Goal: Information Seeking & Learning: Learn about a topic

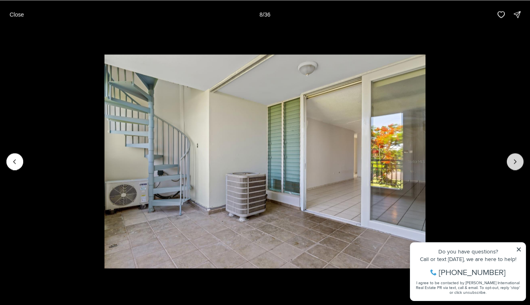
click at [516, 168] on button "Next slide" at bounding box center [515, 161] width 17 height 17
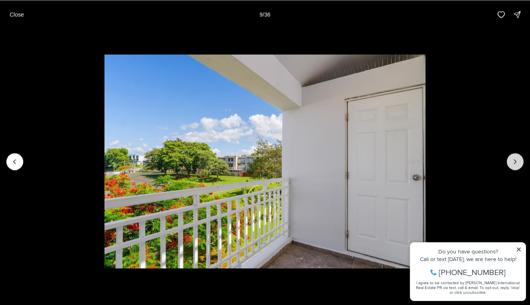
click at [516, 168] on button "Next slide" at bounding box center [515, 161] width 17 height 17
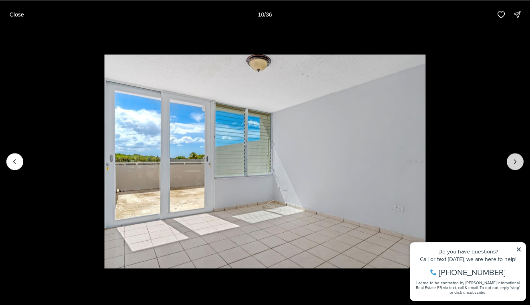
click at [516, 168] on button "Next slide" at bounding box center [515, 161] width 17 height 17
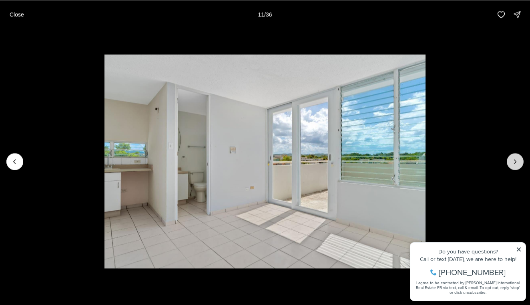
click at [516, 168] on button "Next slide" at bounding box center [515, 161] width 17 height 17
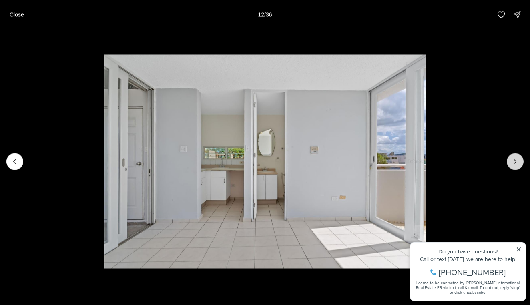
click at [516, 168] on button "Next slide" at bounding box center [515, 161] width 17 height 17
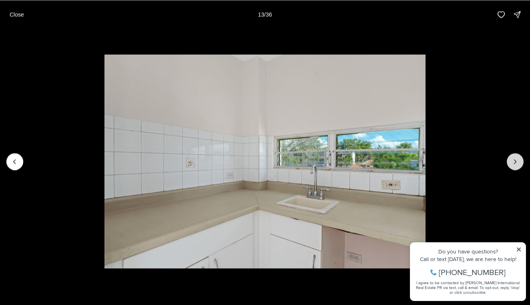
click at [516, 168] on button "Next slide" at bounding box center [515, 161] width 17 height 17
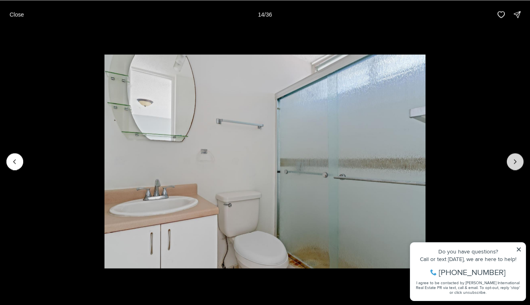
click at [516, 168] on button "Next slide" at bounding box center [515, 161] width 17 height 17
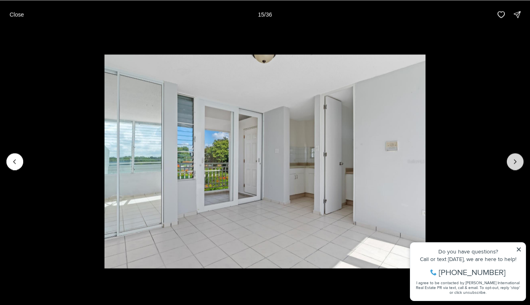
click at [516, 168] on button "Next slide" at bounding box center [515, 161] width 17 height 17
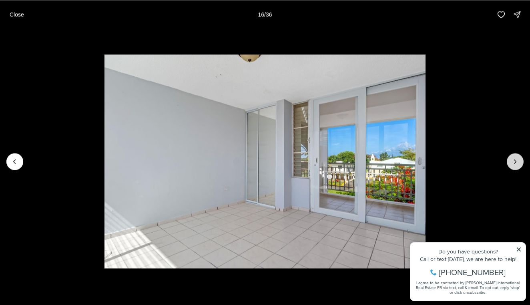
click at [516, 168] on button "Next slide" at bounding box center [515, 161] width 17 height 17
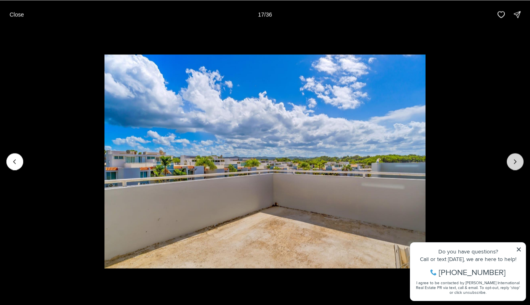
click at [516, 168] on button "Next slide" at bounding box center [515, 161] width 17 height 17
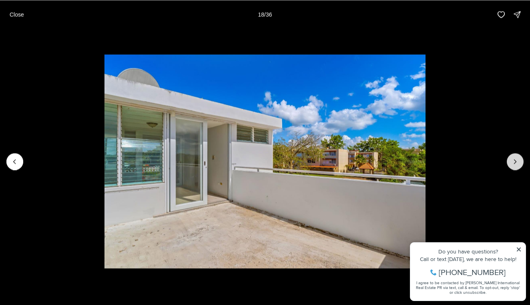
click at [516, 168] on button "Next slide" at bounding box center [515, 161] width 17 height 17
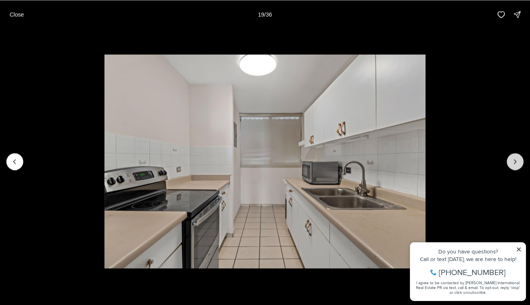
click at [516, 168] on button "Next slide" at bounding box center [515, 161] width 17 height 17
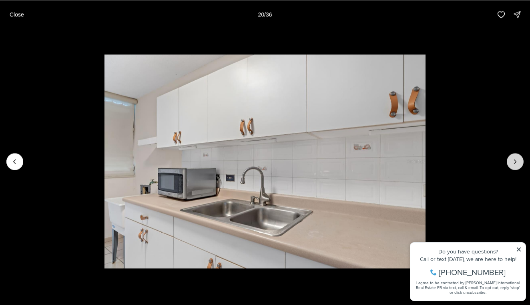
click at [516, 168] on button "Next slide" at bounding box center [515, 161] width 17 height 17
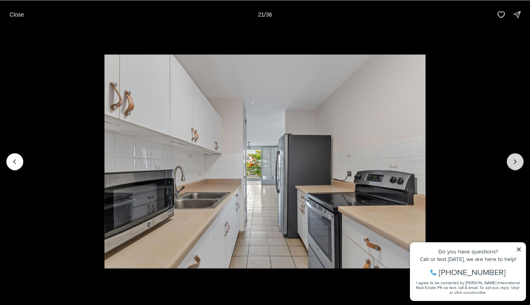
click at [516, 168] on button "Next slide" at bounding box center [515, 161] width 17 height 17
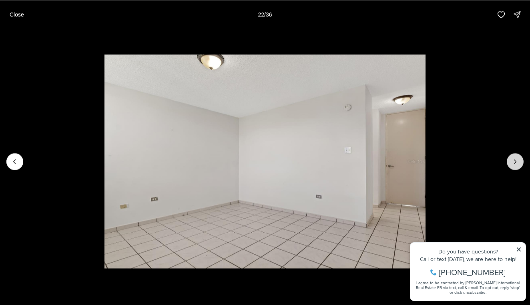
click at [516, 168] on button "Next slide" at bounding box center [515, 161] width 17 height 17
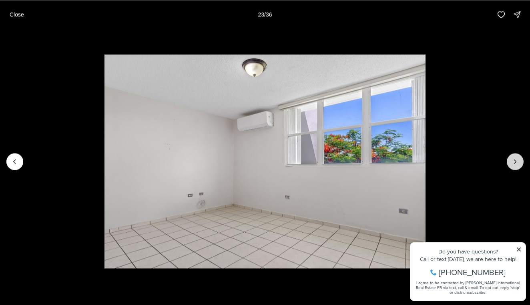
click at [516, 168] on button "Next slide" at bounding box center [515, 161] width 17 height 17
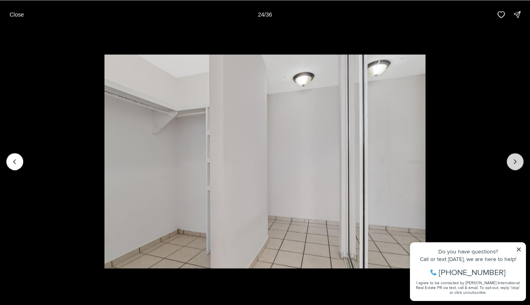
click at [516, 168] on button "Next slide" at bounding box center [515, 161] width 17 height 17
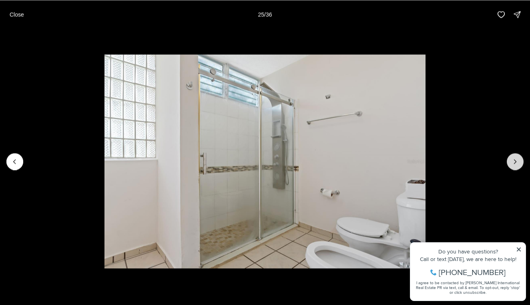
click at [516, 168] on button "Next slide" at bounding box center [515, 161] width 17 height 17
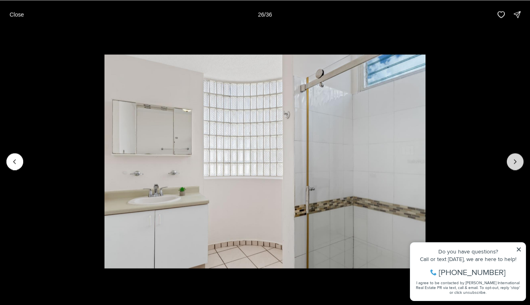
click at [516, 168] on button "Next slide" at bounding box center [515, 161] width 17 height 17
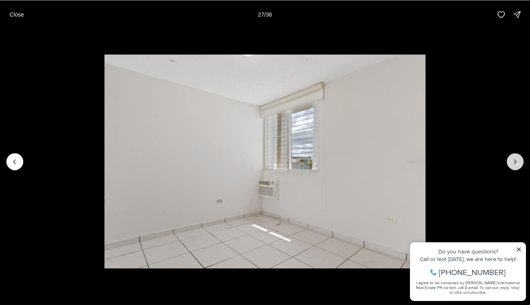
click at [516, 168] on button "Next slide" at bounding box center [515, 161] width 17 height 17
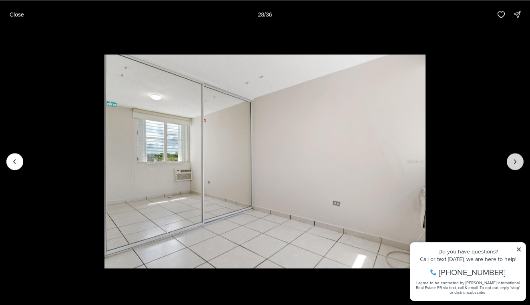
click at [516, 168] on button "Next slide" at bounding box center [515, 161] width 17 height 17
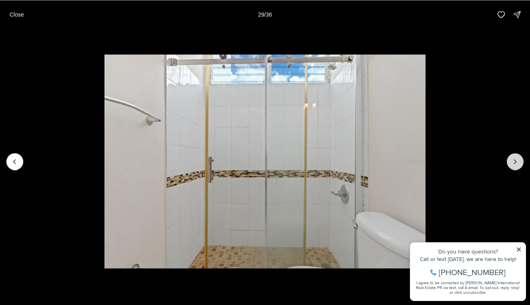
click at [516, 168] on button "Next slide" at bounding box center [515, 161] width 17 height 17
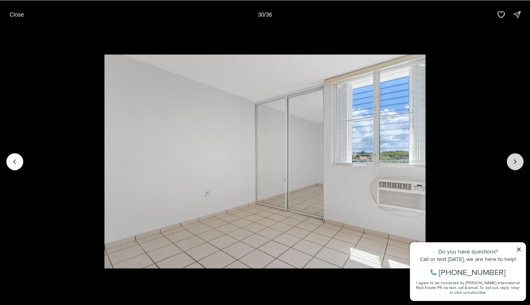
click at [516, 168] on button "Next slide" at bounding box center [515, 161] width 17 height 17
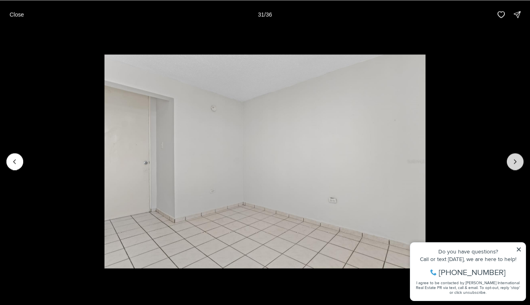
click at [516, 168] on button "Next slide" at bounding box center [515, 161] width 17 height 17
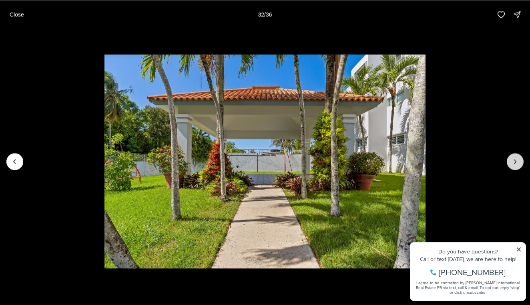
click at [516, 168] on button "Next slide" at bounding box center [515, 161] width 17 height 17
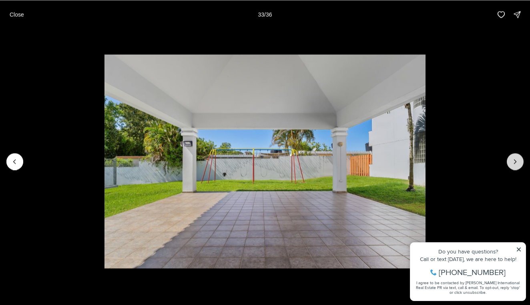
click at [516, 168] on button "Next slide" at bounding box center [515, 161] width 17 height 17
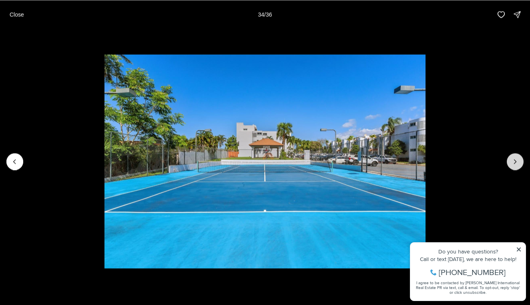
click at [516, 168] on button "Next slide" at bounding box center [515, 161] width 17 height 17
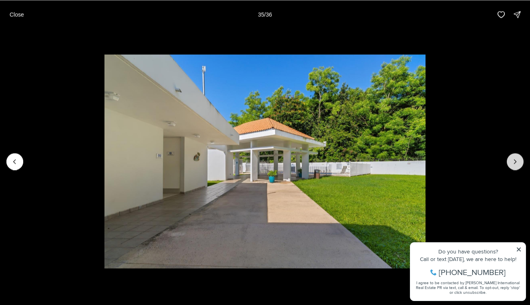
click at [516, 168] on button "Next slide" at bounding box center [515, 161] width 17 height 17
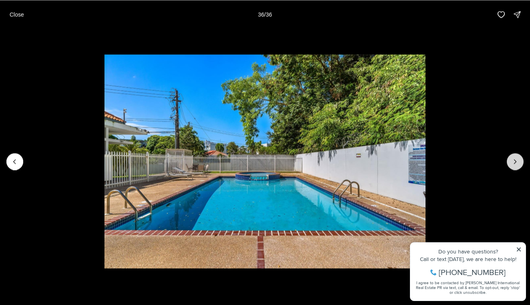
click at [516, 168] on div at bounding box center [515, 161] width 17 height 17
click at [514, 163] on div at bounding box center [515, 161] width 17 height 17
click at [17, 14] on p "Close" at bounding box center [17, 14] width 14 height 6
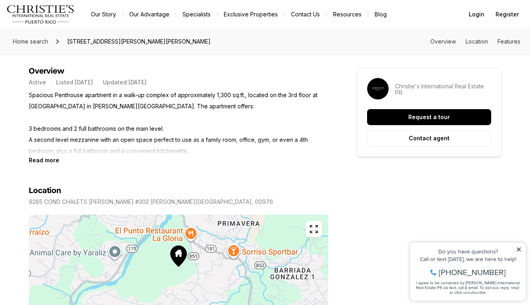
scroll to position [349, 0]
click at [47, 157] on b "Read more" at bounding box center [44, 160] width 30 height 7
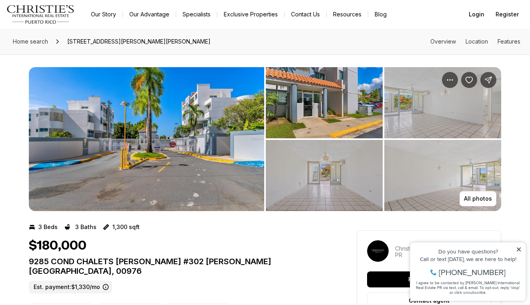
scroll to position [0, 0]
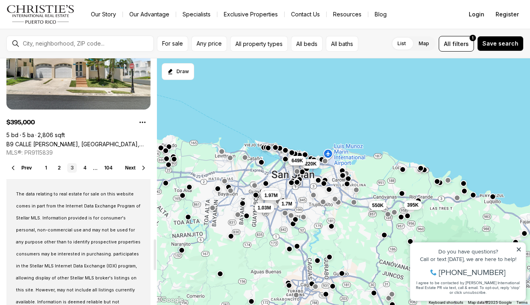
scroll to position [1452, 0]
click at [85, 170] on link "4" at bounding box center [85, 169] width 10 height 10
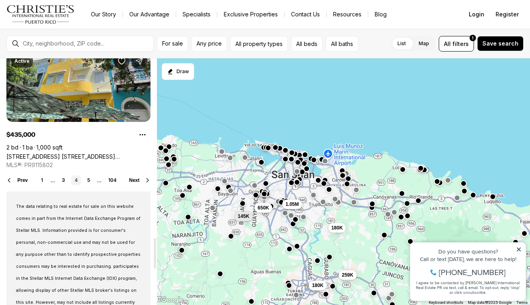
scroll to position [1441, 0]
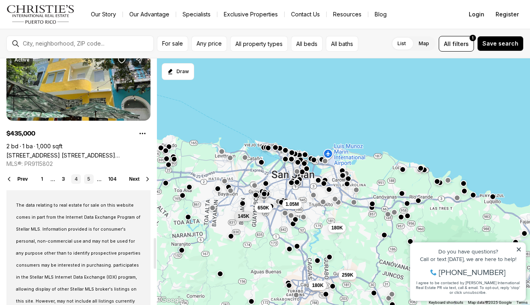
click at [89, 178] on link "5" at bounding box center [89, 179] width 10 height 10
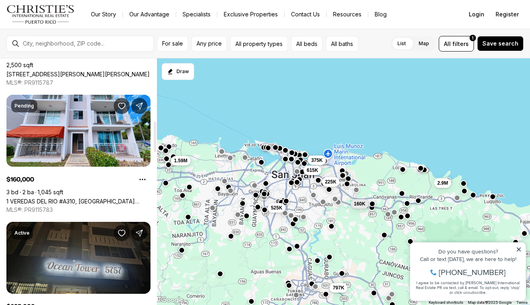
scroll to position [503, 0]
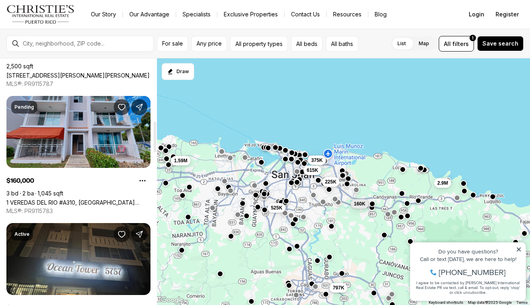
click at [86, 199] on link "1 VEREDAS DEL RIO #A310, CAROLINA PR, 00987" at bounding box center [78, 202] width 144 height 7
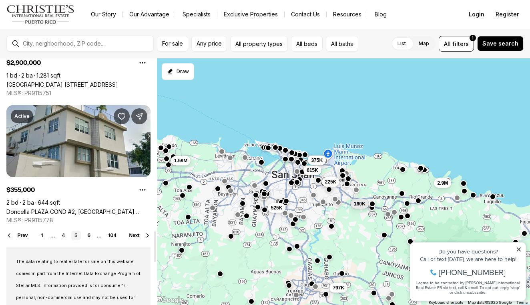
scroll to position [1394, 0]
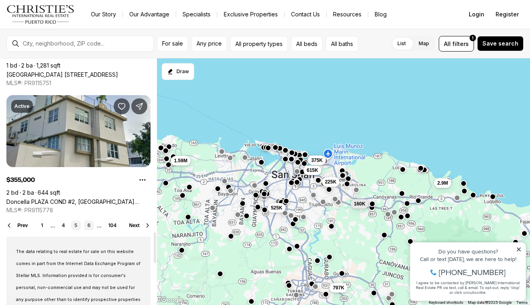
click at [89, 223] on link "6" at bounding box center [89, 226] width 10 height 10
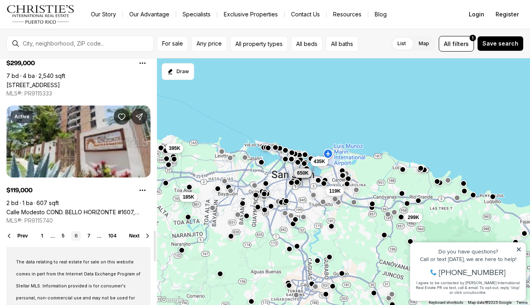
scroll to position [1381, 0]
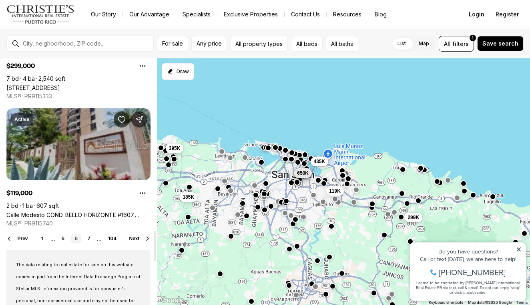
click at [86, 212] on link "Calle Modesto COND. BELLO HORIZONTE #1607, [GEOGRAPHIC_DATA][PERSON_NAME], 00924" at bounding box center [78, 215] width 144 height 7
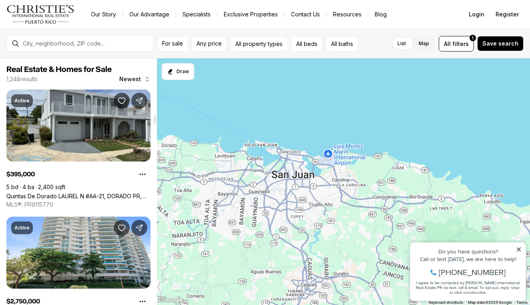
scroll to position [1381, 0]
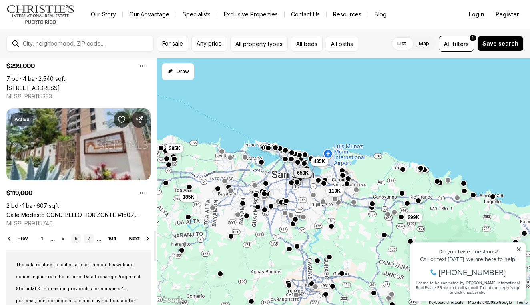
click at [89, 239] on link "7" at bounding box center [89, 239] width 10 height 10
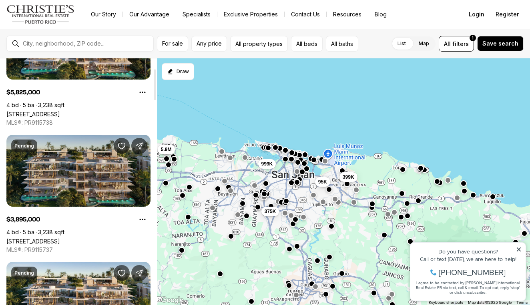
scroll to position [82, 0]
click at [60, 238] on link "[STREET_ADDRESS]" at bounding box center [33, 241] width 54 height 7
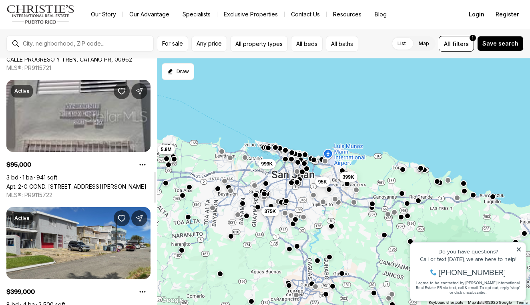
scroll to position [894, 0]
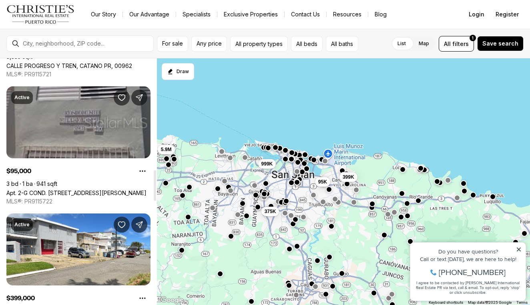
click at [94, 190] on link "Apt. 2-G COND. VILLA OLIMPICA #2G, SAN JUAN PR, 00924" at bounding box center [76, 193] width 140 height 7
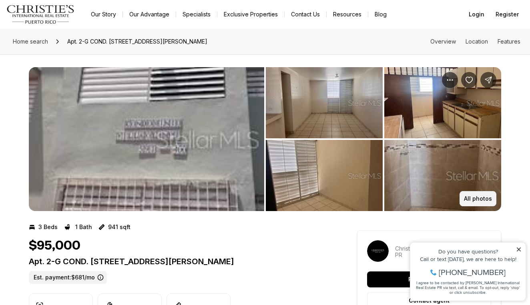
click at [481, 197] on p "All photos" at bounding box center [478, 199] width 28 height 6
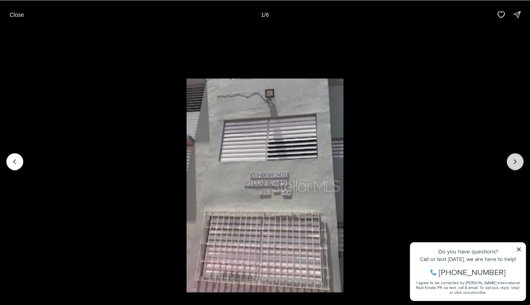
click at [518, 168] on button "Next slide" at bounding box center [515, 161] width 17 height 17
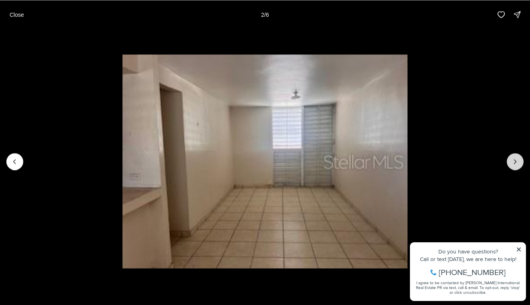
click at [518, 168] on button "Next slide" at bounding box center [515, 161] width 17 height 17
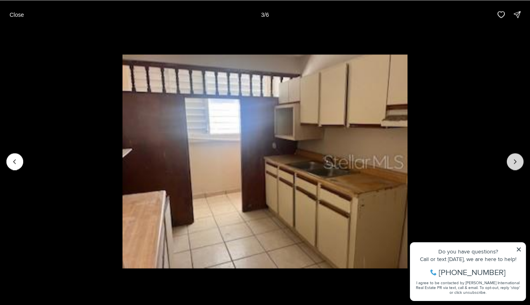
click at [518, 168] on button "Next slide" at bounding box center [515, 161] width 17 height 17
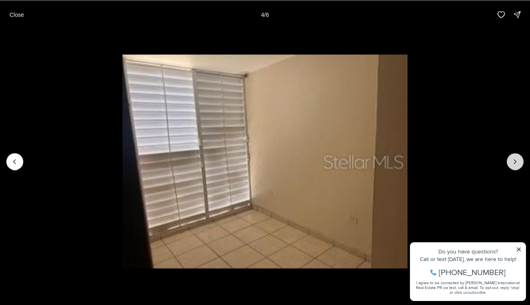
click at [518, 168] on button "Next slide" at bounding box center [515, 161] width 17 height 17
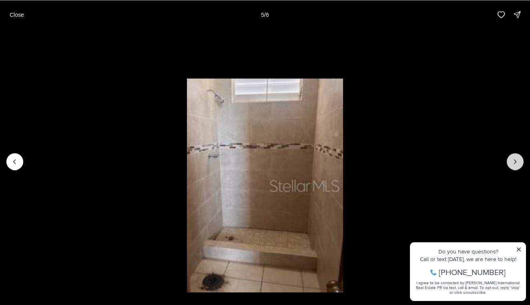
click at [518, 168] on button "Next slide" at bounding box center [515, 161] width 17 height 17
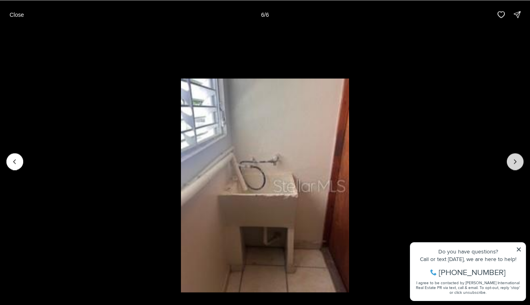
click at [518, 168] on div at bounding box center [515, 161] width 17 height 17
click at [515, 161] on div at bounding box center [515, 161] width 17 height 17
click at [23, 15] on p "Close" at bounding box center [17, 14] width 14 height 6
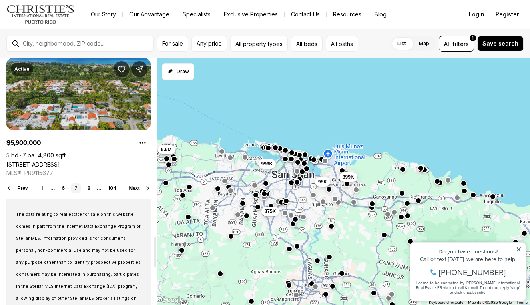
scroll to position [1432, 0]
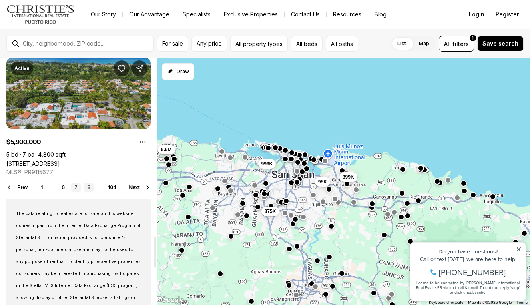
click at [88, 187] on link "8" at bounding box center [89, 188] width 10 height 10
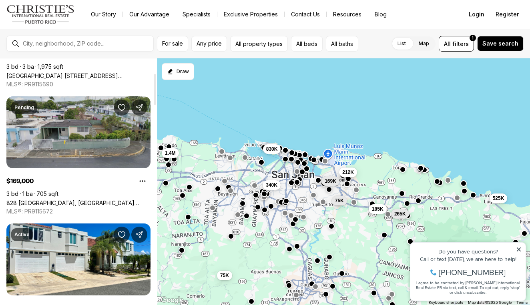
scroll to position [120, 0]
click at [87, 200] on link "828 [GEOGRAPHIC_DATA], [GEOGRAPHIC_DATA][PERSON_NAME], 00924" at bounding box center [78, 203] width 144 height 7
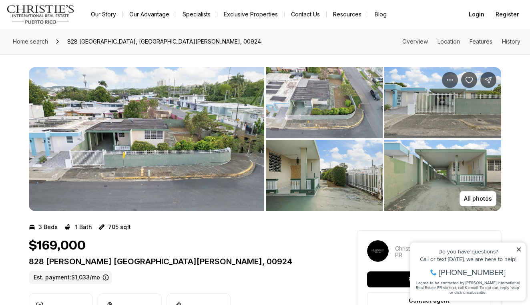
click at [190, 118] on img "View image gallery" at bounding box center [146, 139] width 235 height 144
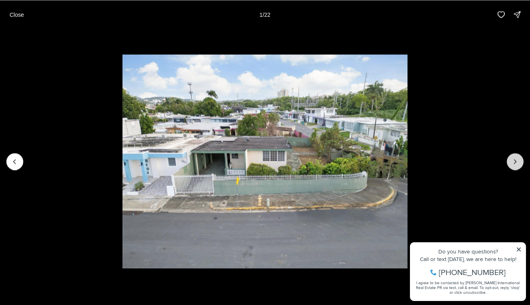
click at [515, 163] on icon "Next slide" at bounding box center [515, 162] width 8 height 8
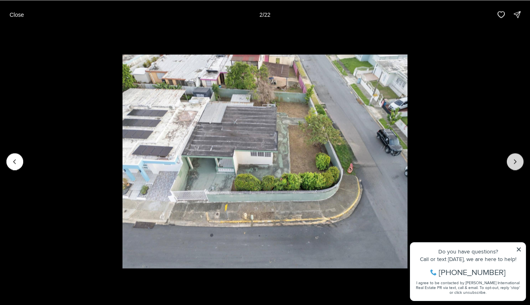
click at [515, 163] on icon "Next slide" at bounding box center [515, 162] width 8 height 8
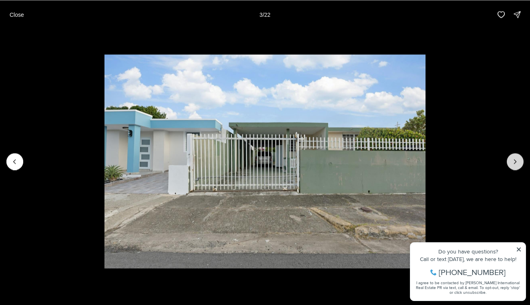
click at [515, 163] on icon "Next slide" at bounding box center [515, 162] width 8 height 8
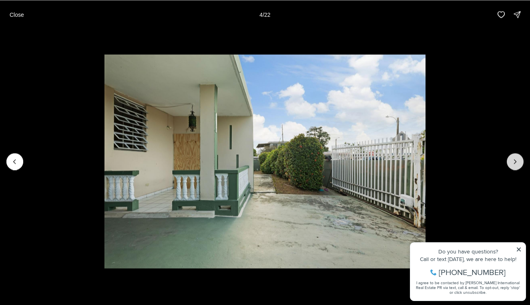
click at [515, 163] on icon "Next slide" at bounding box center [515, 162] width 8 height 8
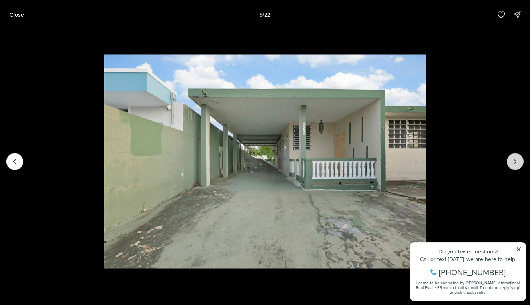
click at [515, 163] on icon "Next slide" at bounding box center [515, 162] width 8 height 8
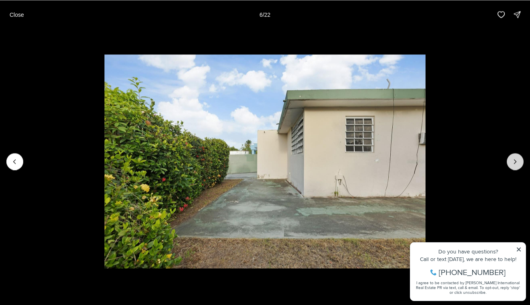
click at [515, 163] on icon "Next slide" at bounding box center [515, 162] width 8 height 8
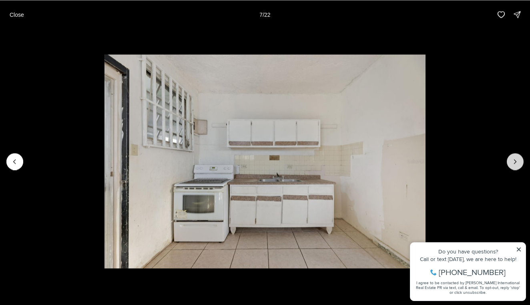
click at [515, 163] on icon "Next slide" at bounding box center [515, 162] width 8 height 8
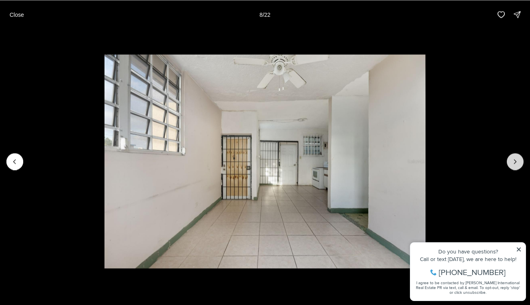
click at [515, 163] on icon "Next slide" at bounding box center [515, 162] width 8 height 8
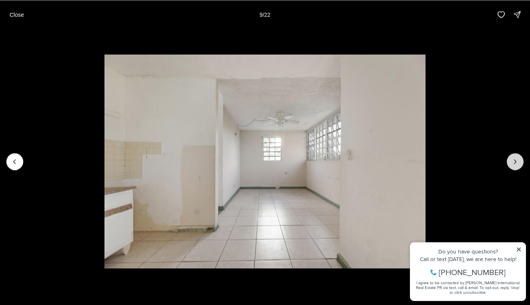
click at [515, 163] on icon "Next slide" at bounding box center [515, 162] width 8 height 8
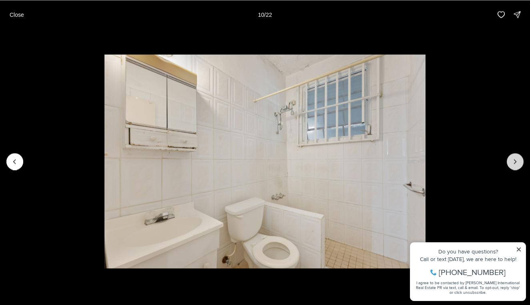
click at [515, 163] on icon "Next slide" at bounding box center [515, 162] width 8 height 8
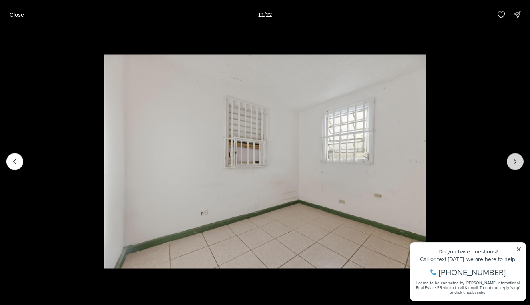
click at [515, 163] on icon "Next slide" at bounding box center [515, 162] width 8 height 8
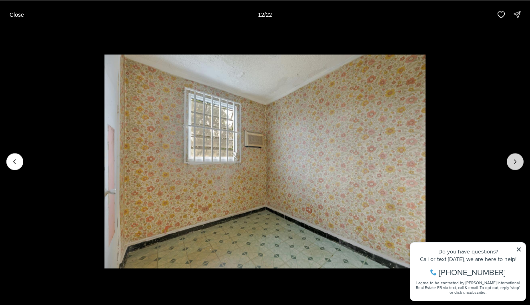
click at [515, 163] on icon "Next slide" at bounding box center [515, 162] width 8 height 8
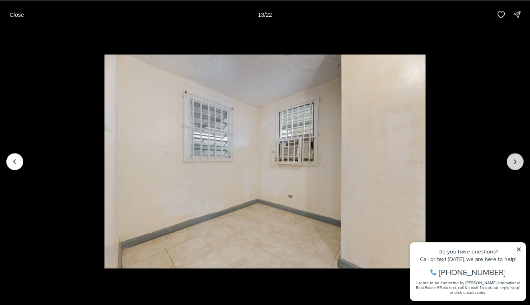
click at [515, 163] on icon "Next slide" at bounding box center [515, 162] width 8 height 8
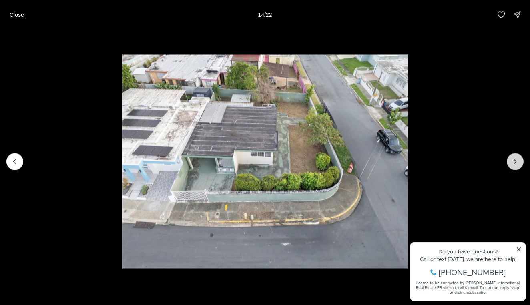
click at [515, 163] on icon "Next slide" at bounding box center [515, 162] width 8 height 8
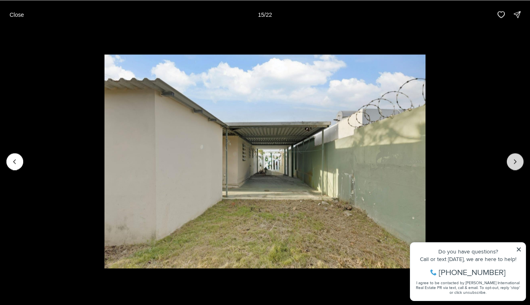
click at [515, 163] on icon "Next slide" at bounding box center [515, 162] width 8 height 8
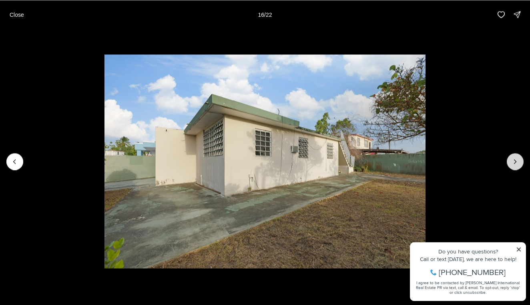
click at [515, 163] on icon "Next slide" at bounding box center [515, 162] width 8 height 8
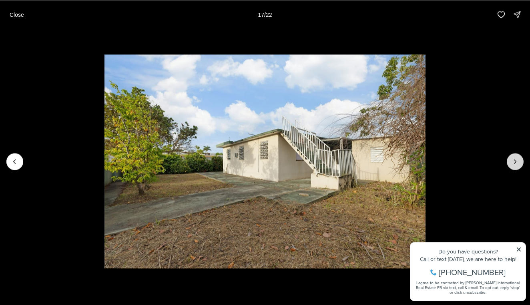
click at [515, 163] on icon "Next slide" at bounding box center [515, 162] width 8 height 8
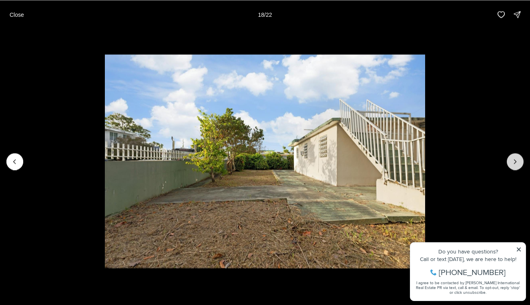
click at [515, 163] on icon "Next slide" at bounding box center [515, 162] width 8 height 8
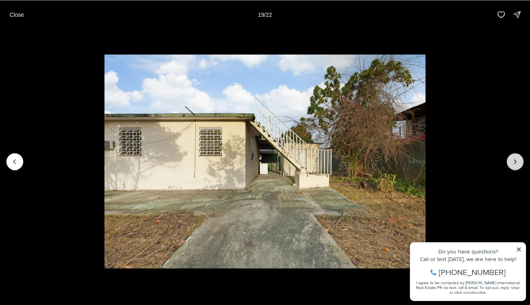
click at [515, 163] on icon "Next slide" at bounding box center [515, 162] width 8 height 8
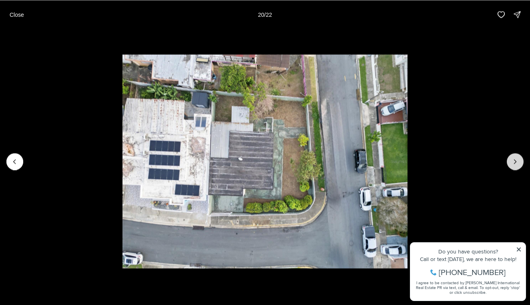
click at [515, 163] on icon "Next slide" at bounding box center [515, 162] width 8 height 8
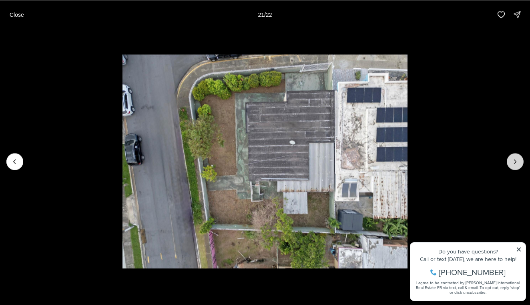
click at [515, 163] on icon "Next slide" at bounding box center [515, 162] width 8 height 8
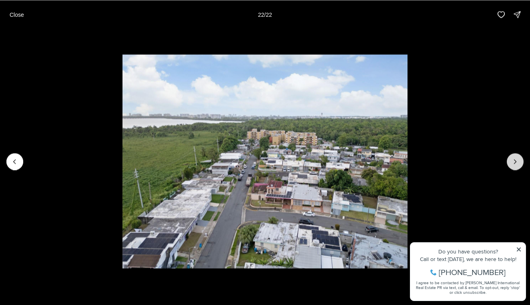
click at [515, 163] on div at bounding box center [515, 161] width 17 height 17
click at [407, 55] on img "22 of 22" at bounding box center [264, 161] width 285 height 214
click at [22, 16] on p "Close" at bounding box center [17, 14] width 14 height 6
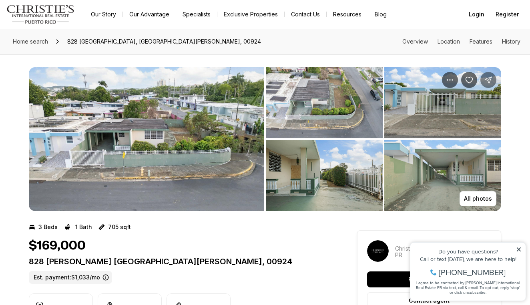
click at [487, 81] on icon "Share Property: 828 GUADALUPE" at bounding box center [488, 80] width 8 height 8
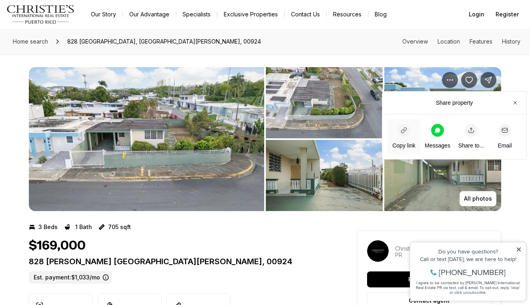
click at [406, 148] on p "Copy link" at bounding box center [403, 146] width 23 height 8
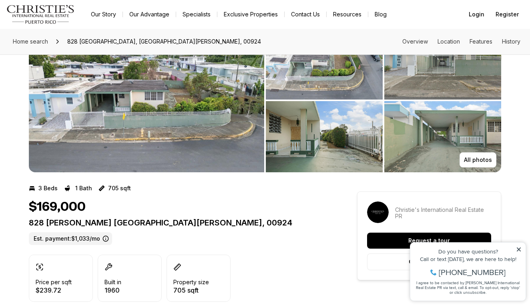
scroll to position [38, 0]
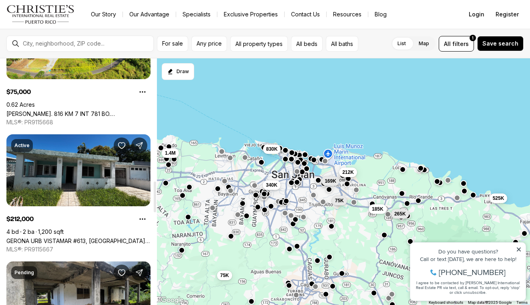
scroll to position [986, 0]
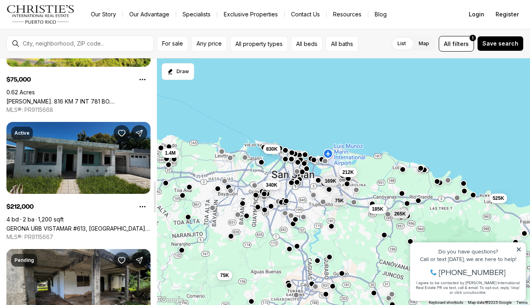
click at [74, 225] on link "GERONA URB VISTAMAR #613, [GEOGRAPHIC_DATA] [GEOGRAPHIC_DATA], 00983" at bounding box center [78, 228] width 144 height 7
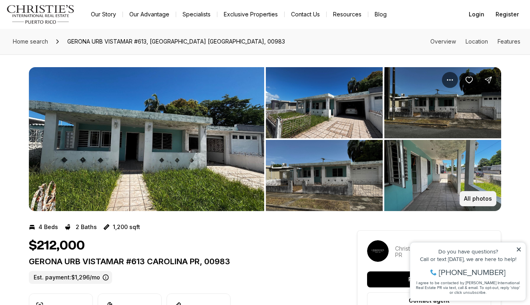
click at [476, 200] on p "All photos" at bounding box center [478, 199] width 28 height 6
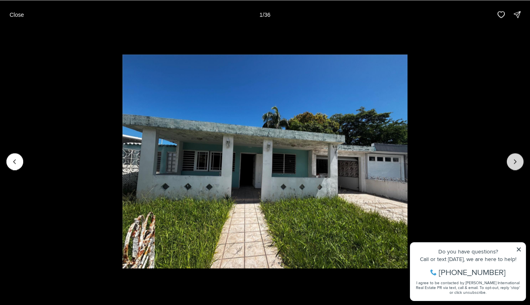
click at [523, 160] on button "Next slide" at bounding box center [515, 161] width 17 height 17
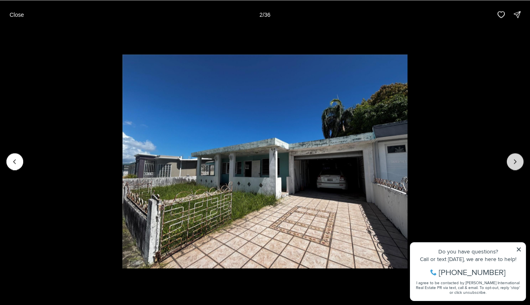
click at [523, 160] on button "Next slide" at bounding box center [515, 161] width 17 height 17
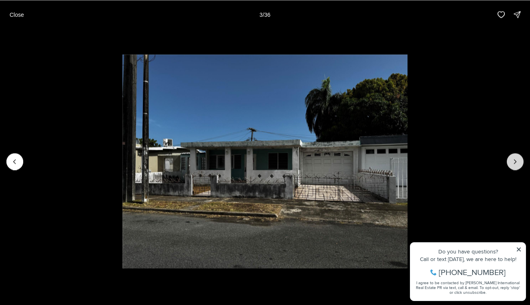
click at [523, 160] on button "Next slide" at bounding box center [515, 161] width 17 height 17
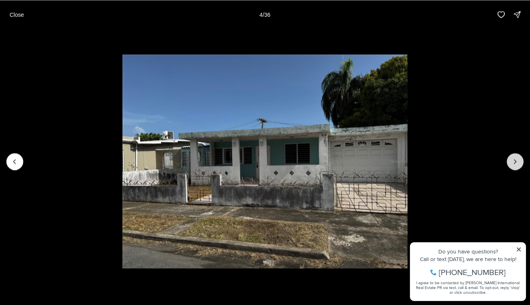
click at [523, 160] on button "Next slide" at bounding box center [515, 161] width 17 height 17
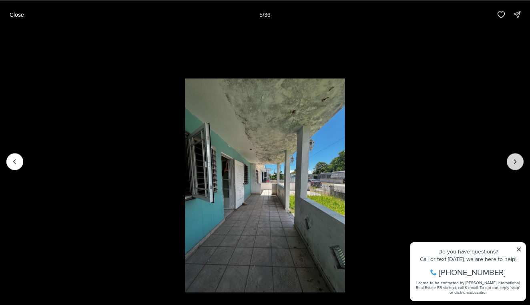
click at [523, 160] on button "Next slide" at bounding box center [515, 161] width 17 height 17
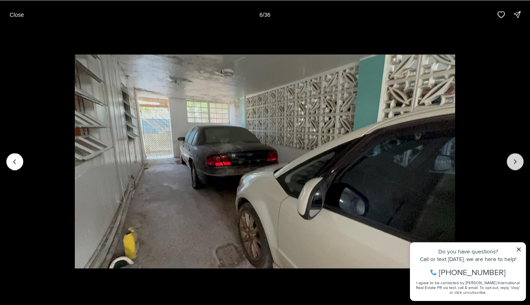
click at [523, 160] on button "Next slide" at bounding box center [515, 161] width 17 height 17
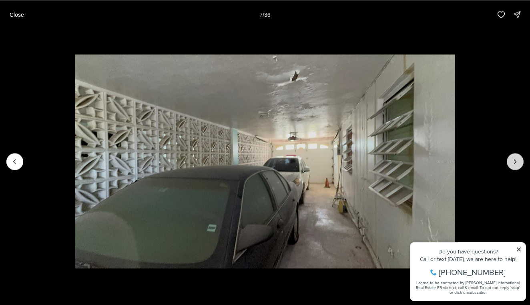
click at [523, 160] on button "Next slide" at bounding box center [515, 161] width 17 height 17
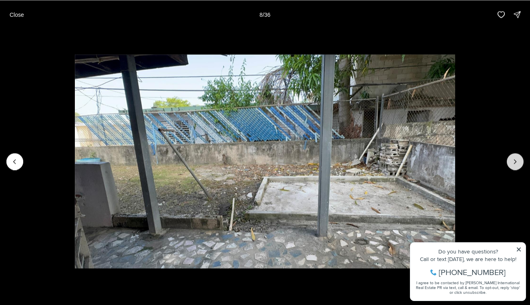
click at [523, 160] on button "Next slide" at bounding box center [515, 161] width 17 height 17
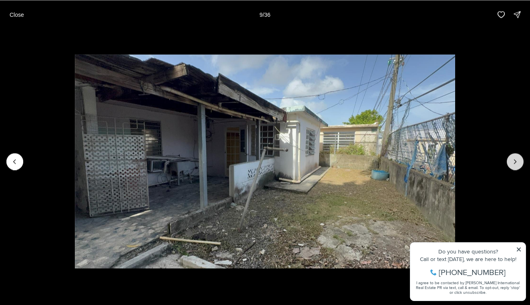
click at [523, 160] on button "Next slide" at bounding box center [515, 161] width 17 height 17
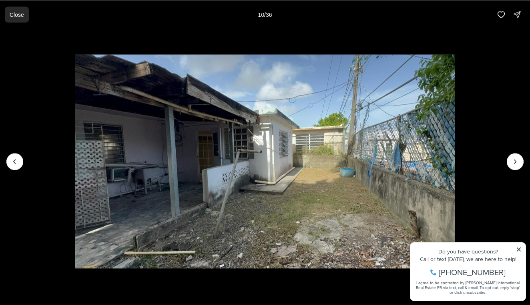
click at [20, 15] on p "Close" at bounding box center [17, 14] width 14 height 6
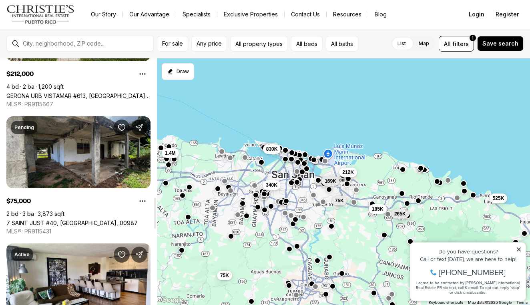
scroll to position [1119, 0]
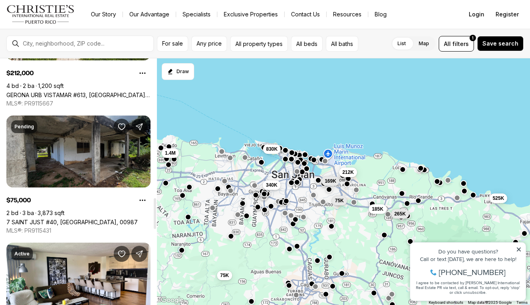
click at [118, 219] on link "7 SAINT JUST #40, CAROLINA PR, 00987" at bounding box center [71, 222] width 131 height 7
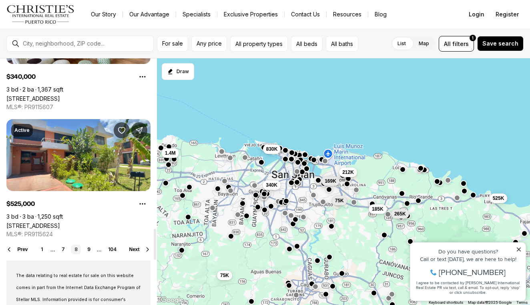
scroll to position [1372, 0]
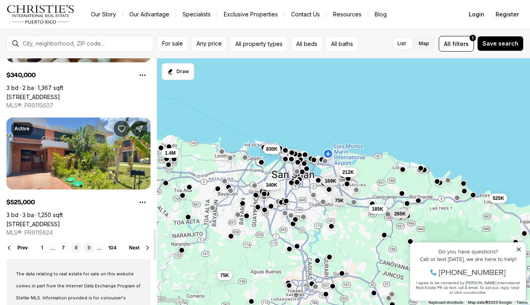
click at [89, 245] on link "9" at bounding box center [89, 248] width 10 height 10
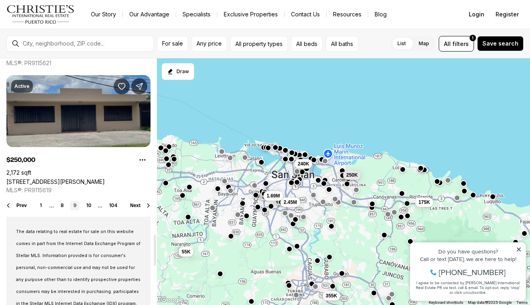
scroll to position [1416, 0]
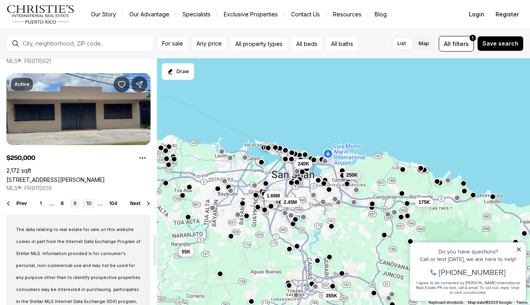
click at [88, 204] on link "10" at bounding box center [89, 204] width 12 height 10
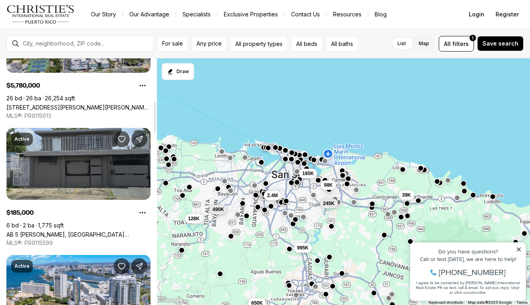
scroll to position [345, 0]
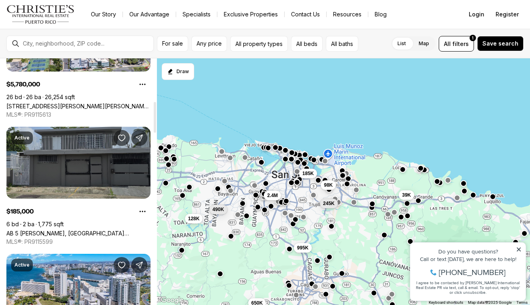
click at [92, 230] on link "AB [DATE][PERSON_NAME], [GEOGRAPHIC_DATA][PERSON_NAME], 00922" at bounding box center [78, 233] width 144 height 7
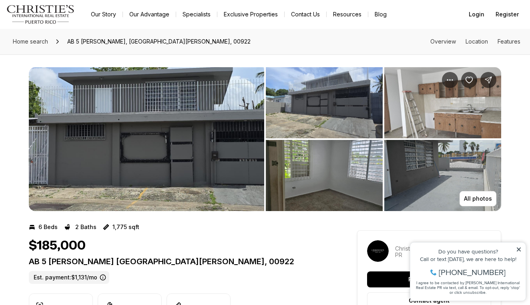
click at [331, 125] on img "View image gallery" at bounding box center [324, 102] width 117 height 71
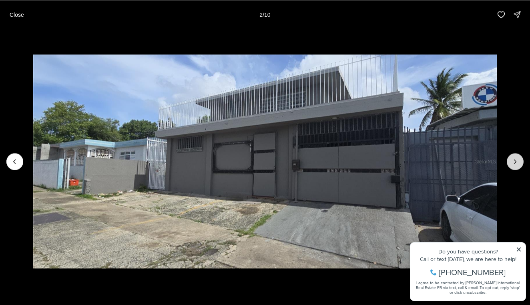
click at [511, 166] on button "Next slide" at bounding box center [515, 161] width 17 height 17
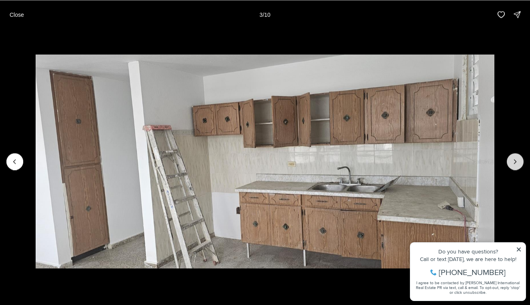
click at [511, 166] on button "Next slide" at bounding box center [515, 161] width 17 height 17
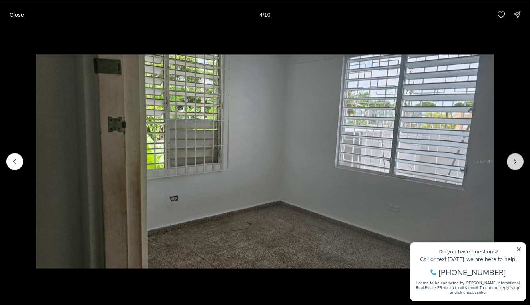
click at [511, 166] on button "Next slide" at bounding box center [515, 161] width 17 height 17
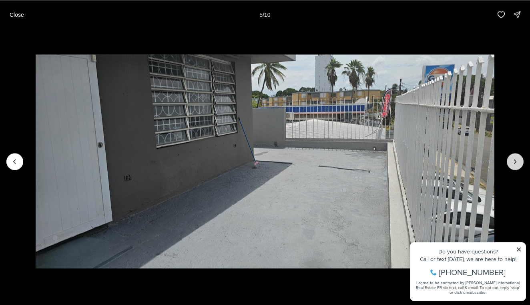
click at [511, 166] on button "Next slide" at bounding box center [515, 161] width 17 height 17
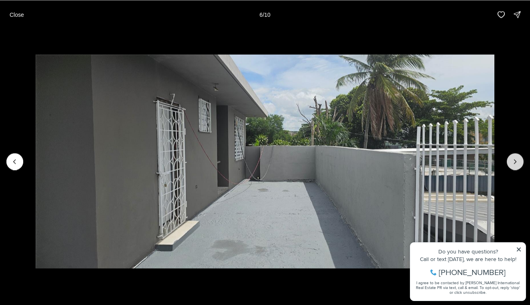
click at [511, 166] on button "Next slide" at bounding box center [515, 161] width 17 height 17
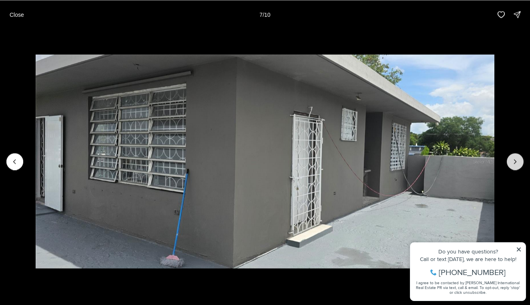
click at [511, 166] on button "Next slide" at bounding box center [515, 161] width 17 height 17
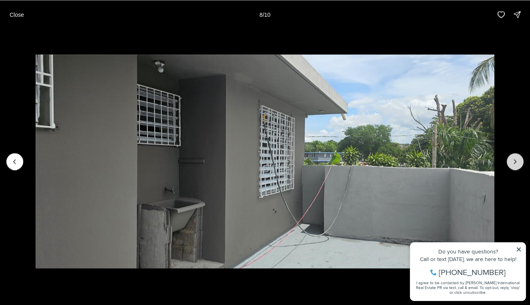
click at [511, 166] on button "Next slide" at bounding box center [515, 161] width 17 height 17
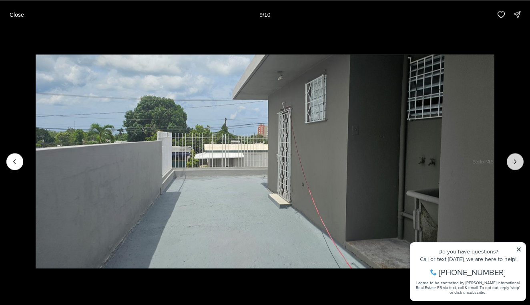
click at [511, 166] on button "Next slide" at bounding box center [515, 161] width 17 height 17
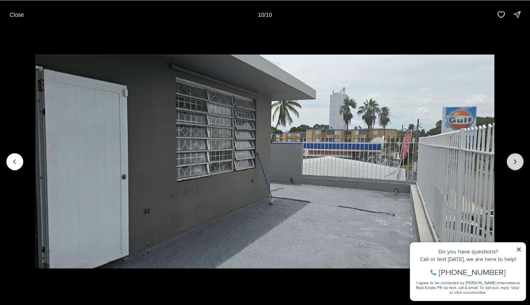
click at [511, 166] on div at bounding box center [515, 161] width 17 height 17
click at [14, 16] on p "Close" at bounding box center [17, 14] width 14 height 6
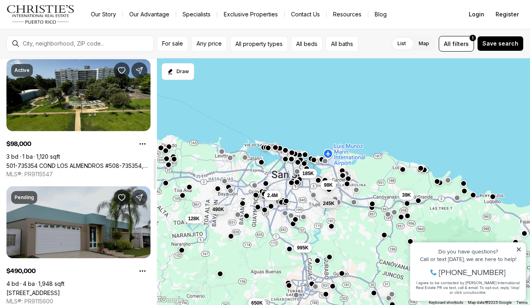
scroll to position [784, 0]
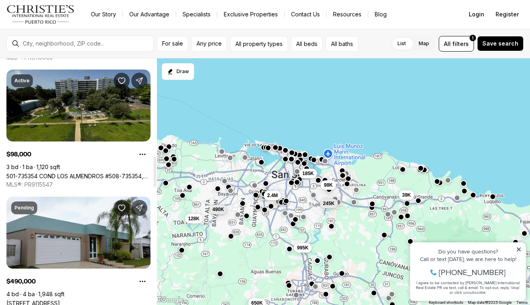
click at [89, 173] on link "501-735354 COND LOS ALMENDROS #508-735354, [GEOGRAPHIC_DATA][PERSON_NAME], 00924" at bounding box center [78, 176] width 144 height 7
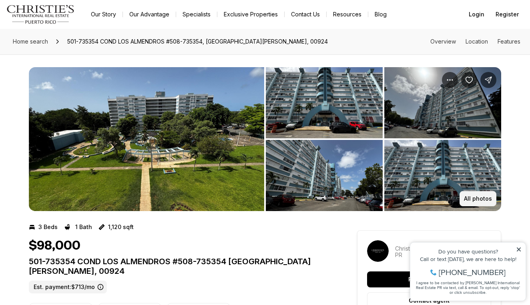
click at [481, 200] on p "All photos" at bounding box center [478, 199] width 28 height 6
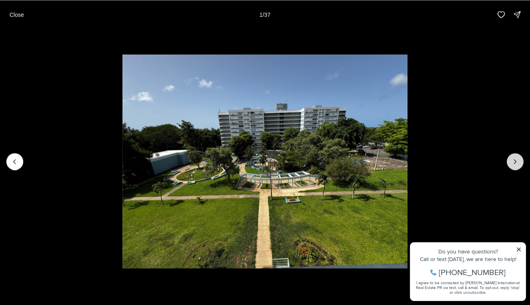
click at [515, 165] on icon "Next slide" at bounding box center [515, 162] width 8 height 8
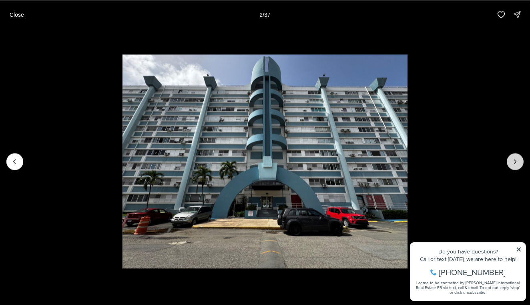
click at [515, 165] on icon "Next slide" at bounding box center [515, 162] width 8 height 8
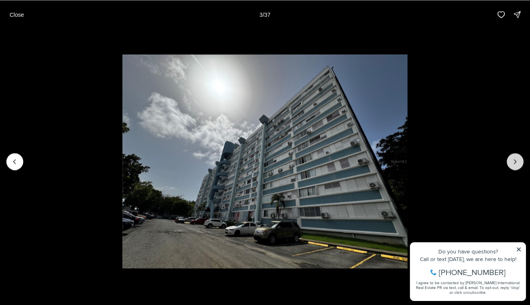
click at [515, 165] on icon "Next slide" at bounding box center [515, 162] width 8 height 8
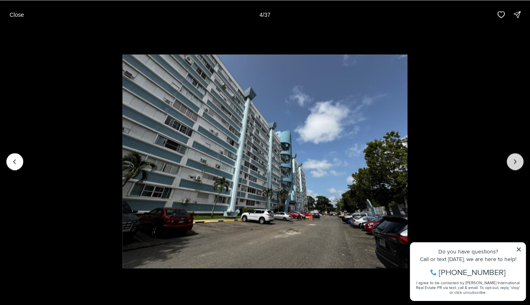
click at [515, 165] on icon "Next slide" at bounding box center [515, 162] width 8 height 8
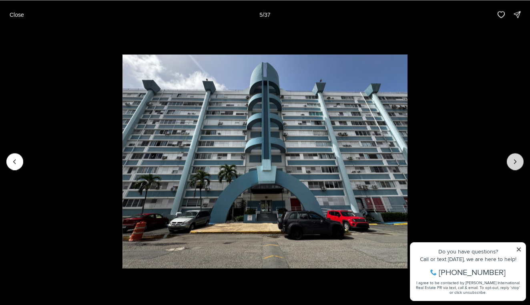
click at [515, 165] on icon "Next slide" at bounding box center [515, 162] width 8 height 8
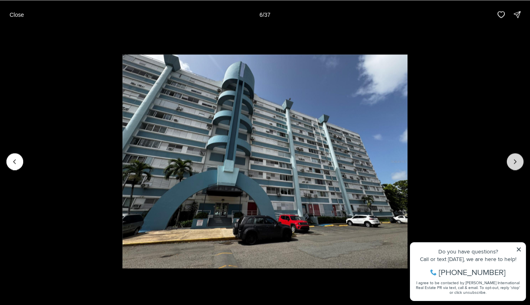
click at [515, 165] on icon "Next slide" at bounding box center [515, 162] width 8 height 8
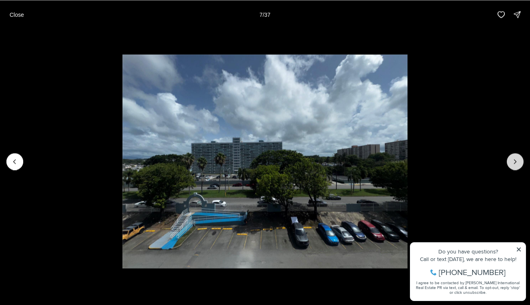
click at [515, 165] on icon "Next slide" at bounding box center [515, 162] width 8 height 8
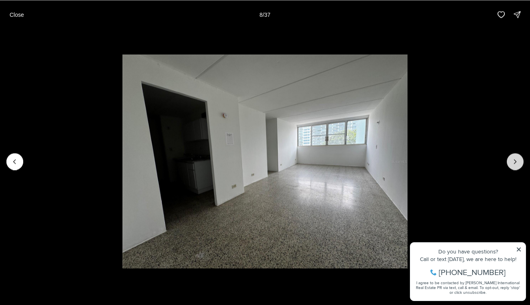
click at [515, 165] on icon "Next slide" at bounding box center [515, 162] width 8 height 8
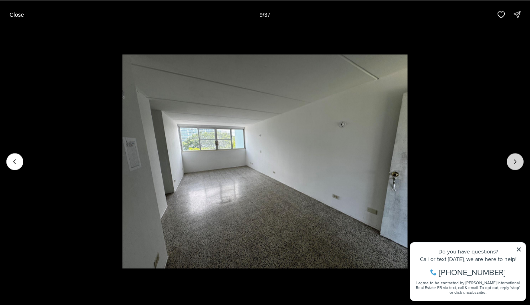
click at [515, 165] on icon "Next slide" at bounding box center [515, 162] width 8 height 8
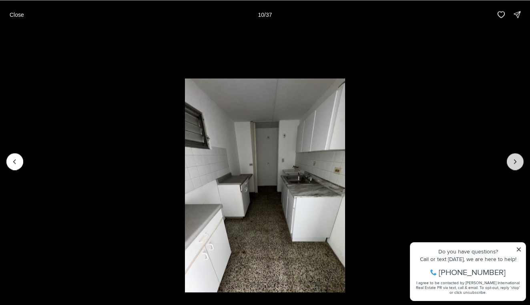
click at [515, 165] on icon "Next slide" at bounding box center [515, 162] width 8 height 8
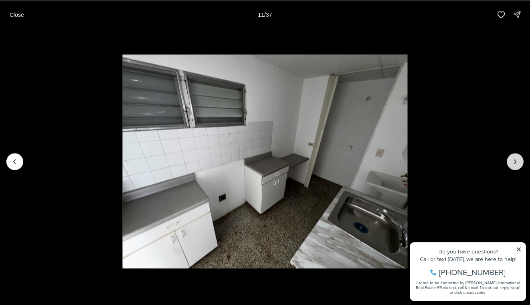
click at [515, 165] on icon "Next slide" at bounding box center [515, 162] width 8 height 8
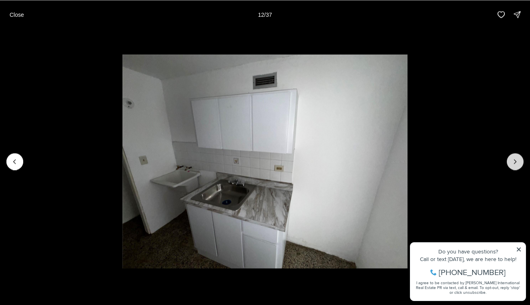
click at [515, 165] on icon "Next slide" at bounding box center [515, 162] width 8 height 8
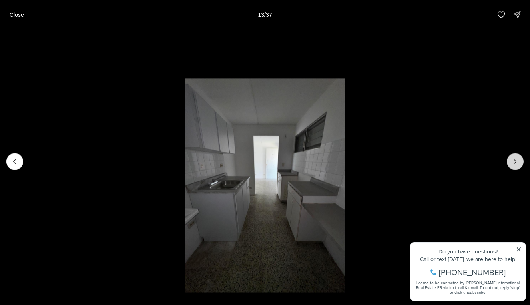
click at [515, 165] on icon "Next slide" at bounding box center [515, 162] width 8 height 8
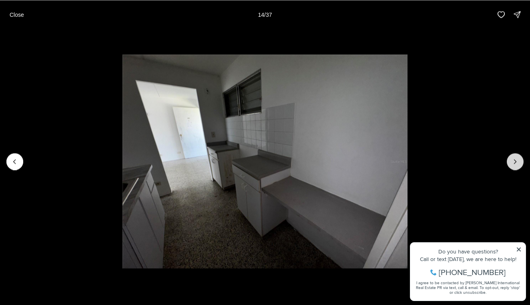
click at [515, 165] on icon "Next slide" at bounding box center [515, 162] width 8 height 8
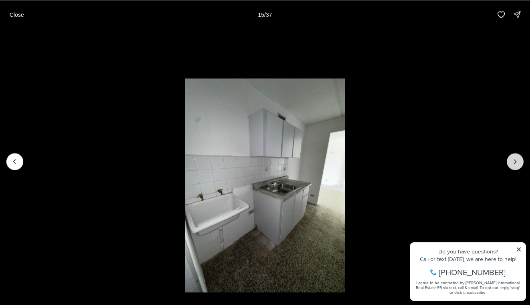
click at [515, 165] on icon "Next slide" at bounding box center [515, 162] width 8 height 8
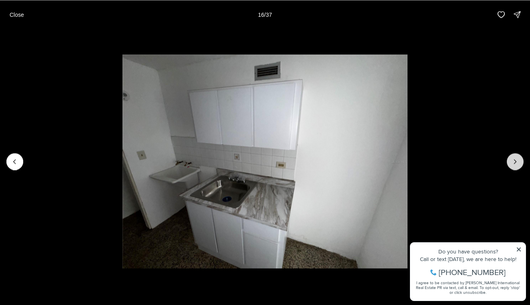
click at [515, 165] on icon "Next slide" at bounding box center [515, 162] width 8 height 8
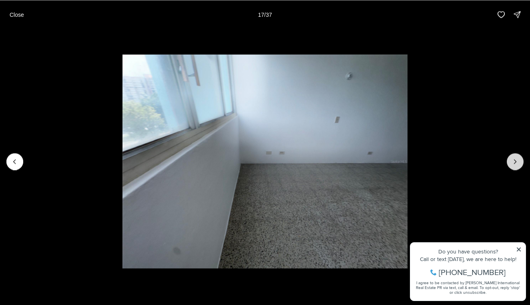
click at [515, 165] on icon "Next slide" at bounding box center [515, 162] width 8 height 8
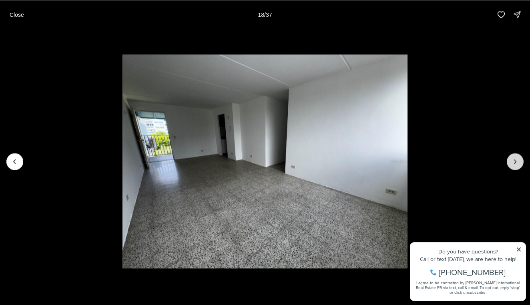
click at [515, 165] on icon "Next slide" at bounding box center [515, 162] width 8 height 8
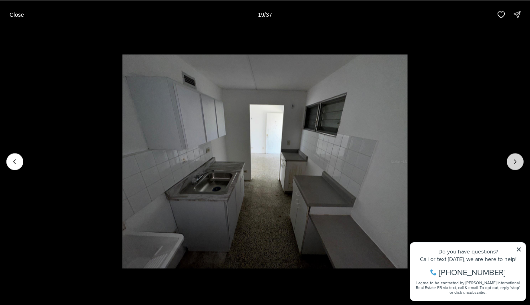
click at [515, 165] on icon "Next slide" at bounding box center [515, 162] width 8 height 8
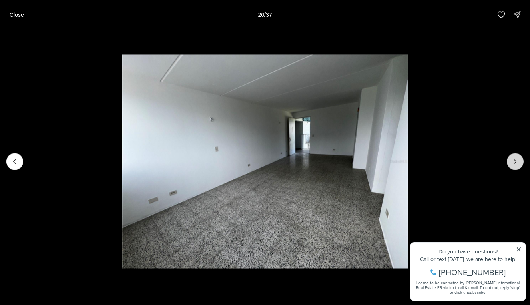
click at [515, 165] on icon "Next slide" at bounding box center [515, 162] width 8 height 8
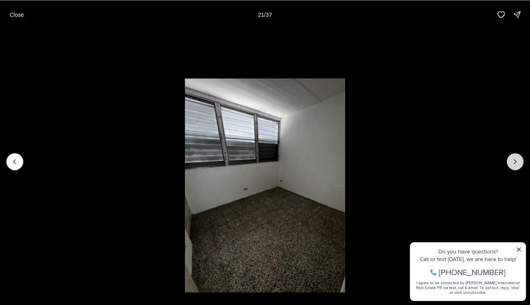
click at [515, 165] on icon "Next slide" at bounding box center [515, 162] width 8 height 8
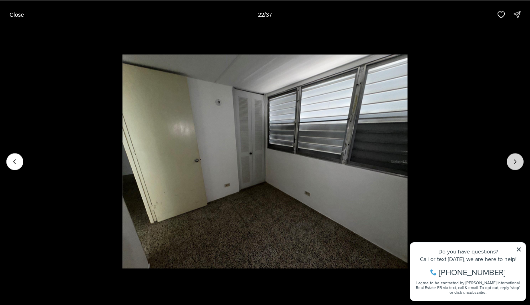
click at [515, 165] on icon "Next slide" at bounding box center [515, 162] width 8 height 8
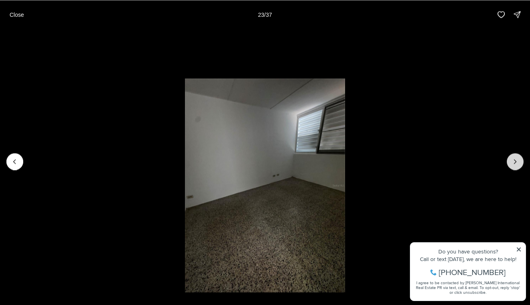
click at [515, 165] on icon "Next slide" at bounding box center [515, 162] width 8 height 8
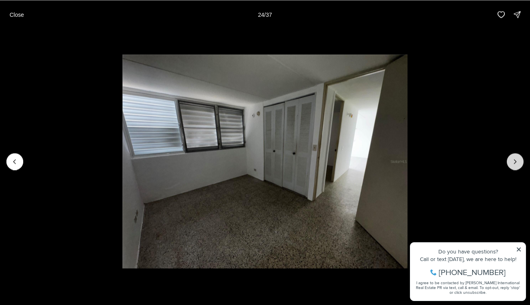
click at [515, 165] on icon "Next slide" at bounding box center [515, 162] width 8 height 8
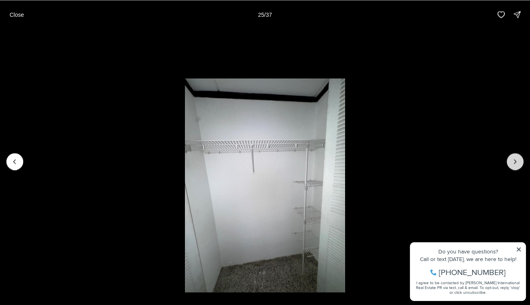
click at [515, 165] on icon "Next slide" at bounding box center [515, 162] width 8 height 8
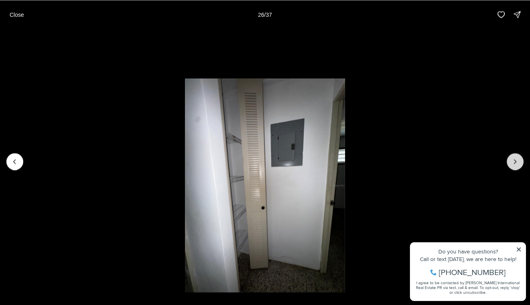
click at [515, 165] on icon "Next slide" at bounding box center [515, 162] width 8 height 8
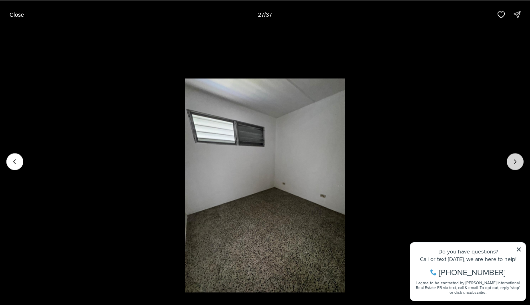
click at [515, 165] on icon "Next slide" at bounding box center [515, 162] width 8 height 8
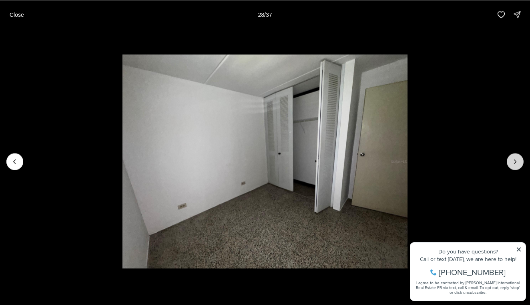
click at [515, 165] on icon "Next slide" at bounding box center [515, 162] width 8 height 8
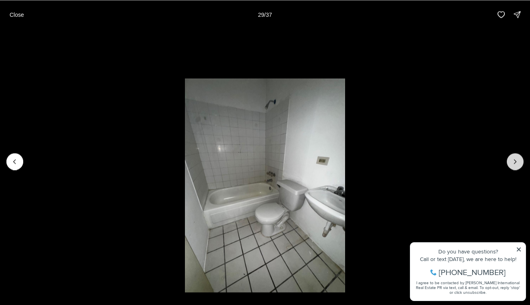
click at [515, 165] on icon "Next slide" at bounding box center [515, 162] width 8 height 8
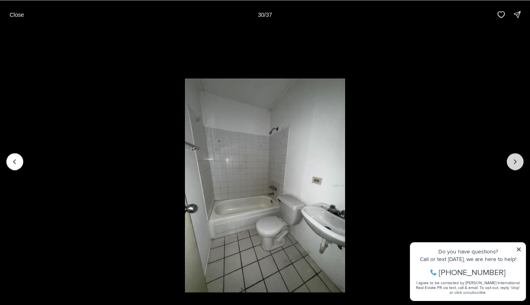
click at [515, 165] on icon "Next slide" at bounding box center [515, 162] width 8 height 8
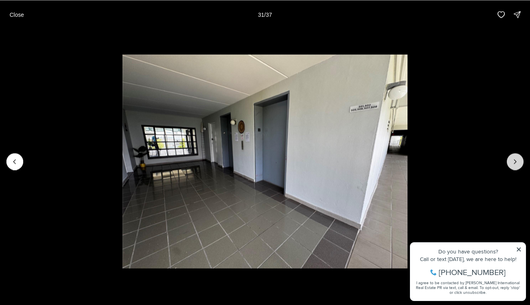
click at [515, 165] on icon "Next slide" at bounding box center [515, 162] width 8 height 8
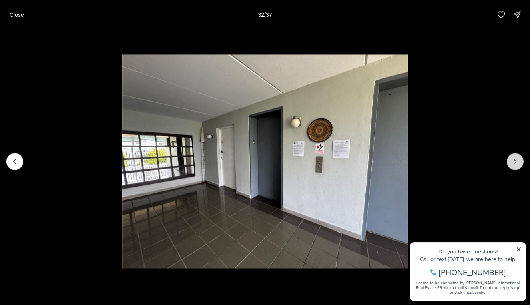
click at [515, 165] on icon "Next slide" at bounding box center [515, 162] width 8 height 8
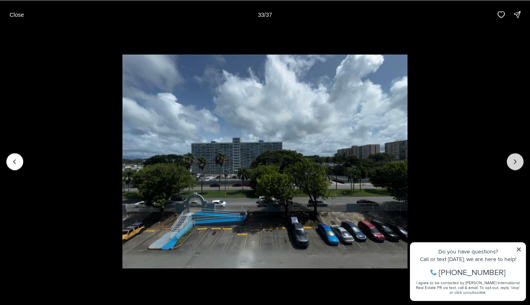
click at [515, 165] on icon "Next slide" at bounding box center [515, 162] width 8 height 8
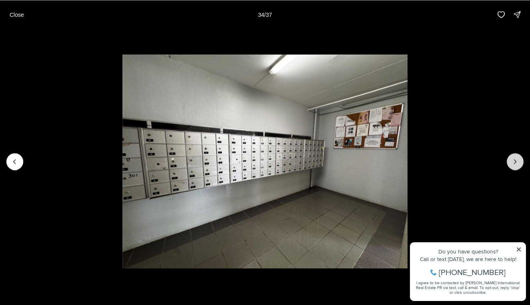
click at [515, 165] on icon "Next slide" at bounding box center [515, 162] width 8 height 8
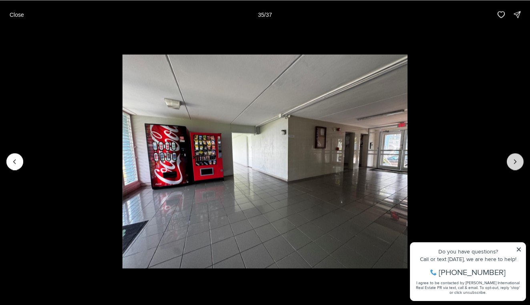
click at [515, 165] on icon "Next slide" at bounding box center [515, 162] width 8 height 8
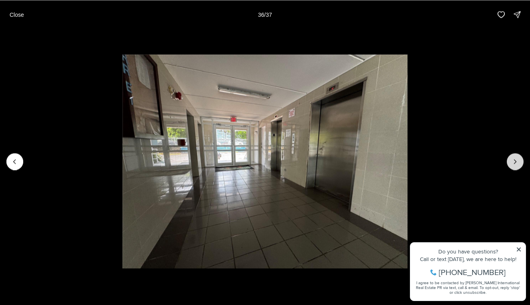
click at [515, 165] on icon "Next slide" at bounding box center [515, 162] width 8 height 8
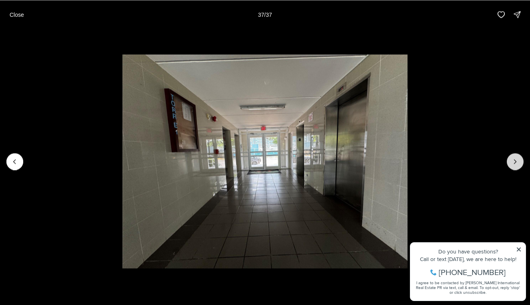
click at [515, 165] on div at bounding box center [515, 161] width 17 height 17
click at [18, 14] on p "Close" at bounding box center [17, 14] width 14 height 6
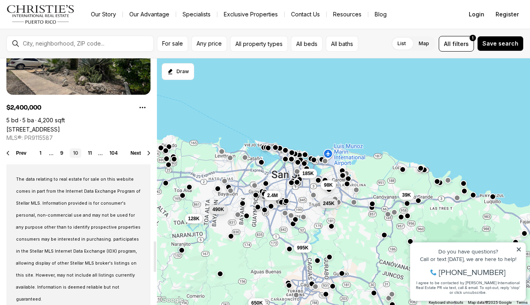
scroll to position [1469, 0]
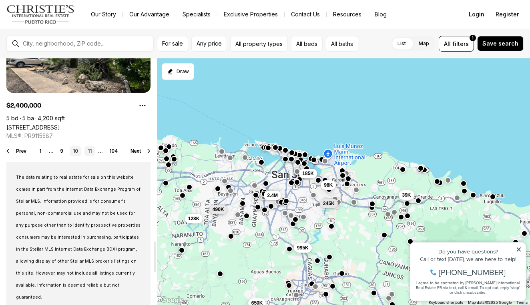
click at [90, 152] on link "11" at bounding box center [89, 151] width 10 height 10
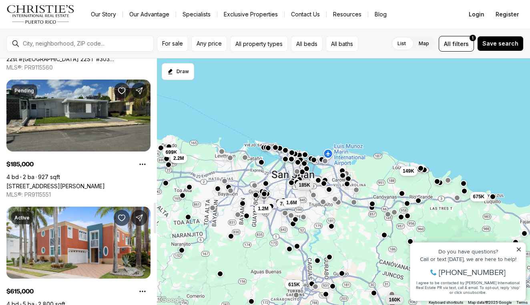
scroll to position [1156, 0]
click at [89, 183] on link "[STREET_ADDRESS][PERSON_NAME]" at bounding box center [55, 186] width 98 height 7
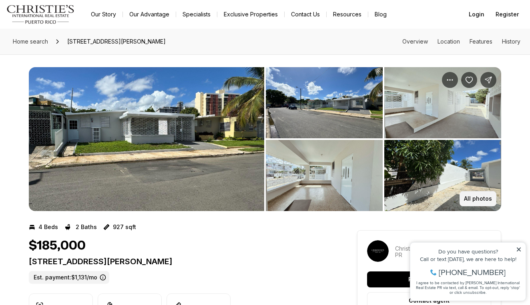
click at [471, 201] on p "All photos" at bounding box center [478, 199] width 28 height 6
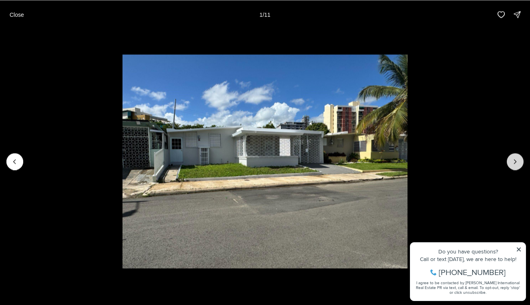
click at [517, 158] on icon "Next slide" at bounding box center [515, 162] width 8 height 8
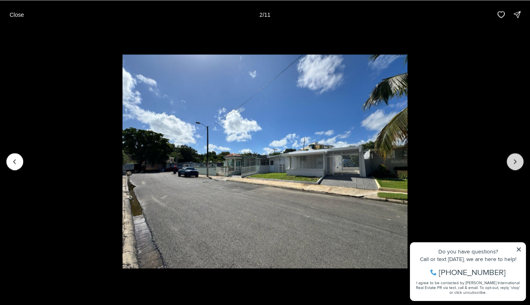
click at [517, 158] on icon "Next slide" at bounding box center [515, 162] width 8 height 8
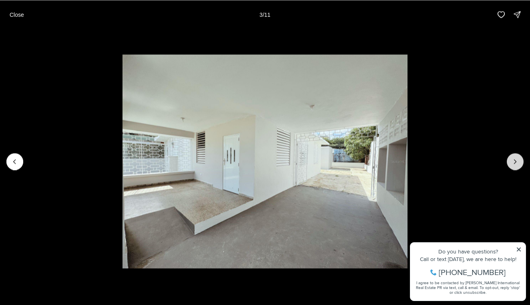
click at [517, 158] on icon "Next slide" at bounding box center [515, 162] width 8 height 8
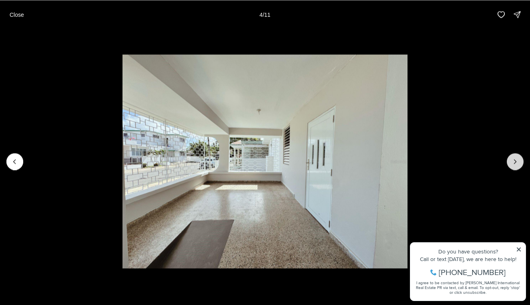
click at [517, 158] on icon "Next slide" at bounding box center [515, 162] width 8 height 8
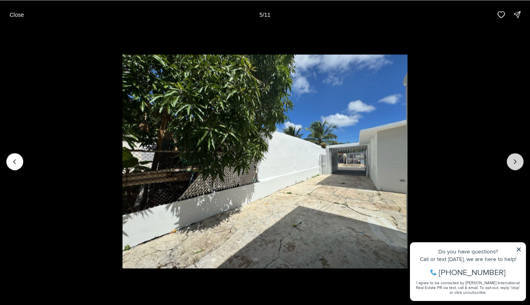
click at [517, 158] on icon "Next slide" at bounding box center [515, 162] width 8 height 8
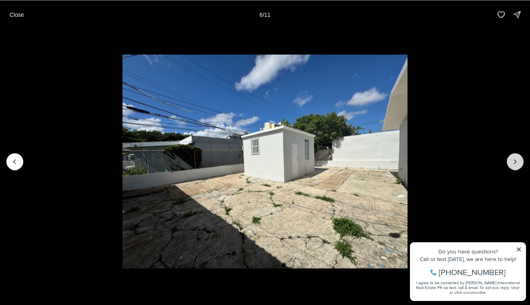
click at [517, 158] on icon "Next slide" at bounding box center [515, 162] width 8 height 8
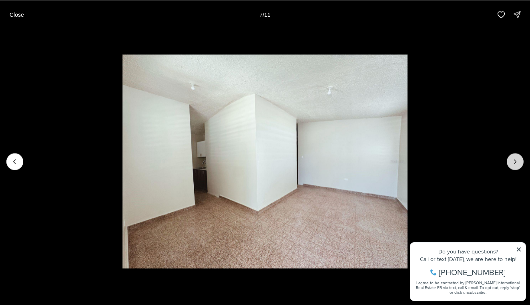
click at [517, 158] on icon "Next slide" at bounding box center [515, 162] width 8 height 8
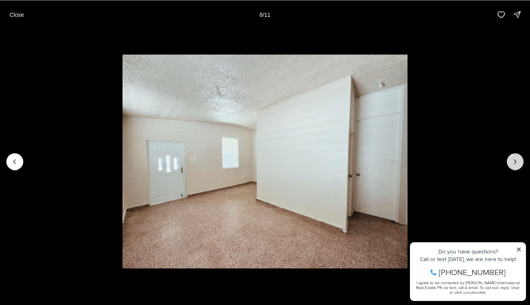
click at [517, 158] on icon "Next slide" at bounding box center [515, 162] width 8 height 8
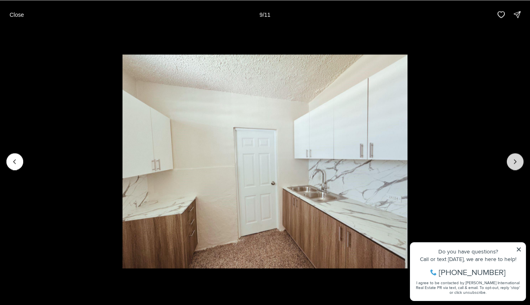
click at [517, 158] on icon "Next slide" at bounding box center [515, 162] width 8 height 8
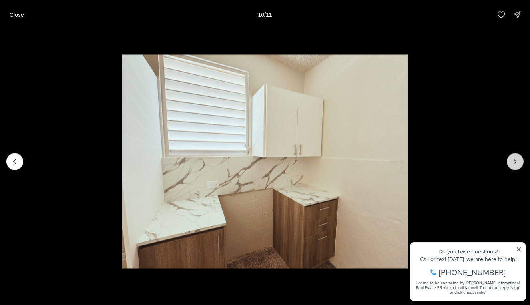
click at [517, 158] on icon "Next slide" at bounding box center [515, 162] width 8 height 8
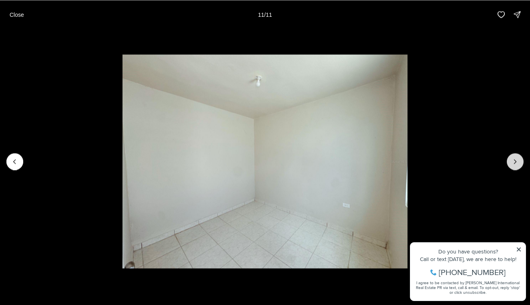
click at [517, 158] on div at bounding box center [515, 161] width 17 height 17
click at [15, 16] on p "Close" at bounding box center [17, 14] width 14 height 6
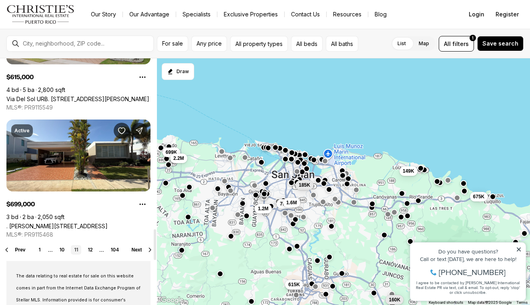
scroll to position [1371, 0]
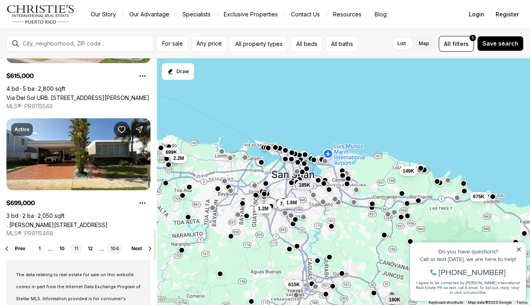
click at [113, 251] on link "104" at bounding box center [114, 249] width 15 height 10
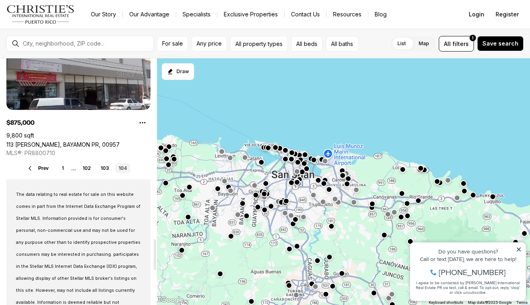
scroll to position [1453, 0]
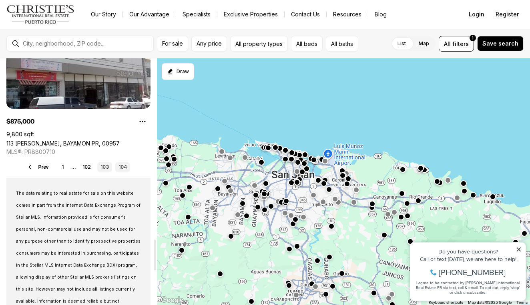
click at [103, 166] on link "103" at bounding box center [104, 167] width 15 height 10
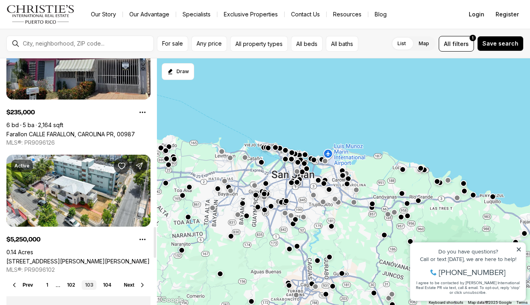
scroll to position [1361, 0]
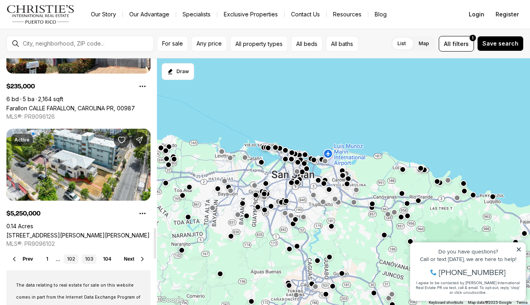
click at [72, 260] on link "102" at bounding box center [71, 260] width 15 height 10
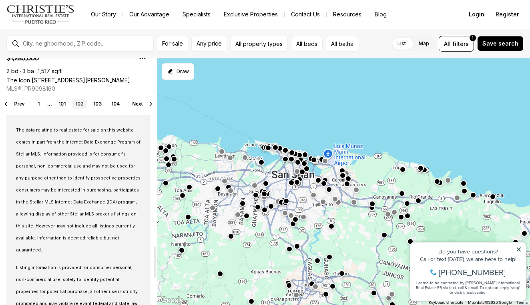
scroll to position [1517, 0]
click at [65, 101] on link "101" at bounding box center [62, 103] width 14 height 10
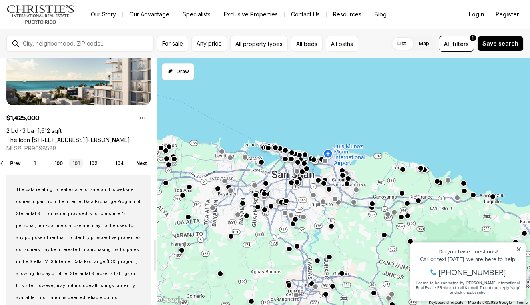
scroll to position [1457, 0]
click at [60, 161] on link "100" at bounding box center [58, 163] width 15 height 10
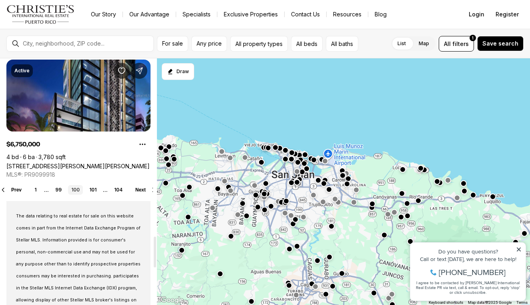
scroll to position [1431, 0]
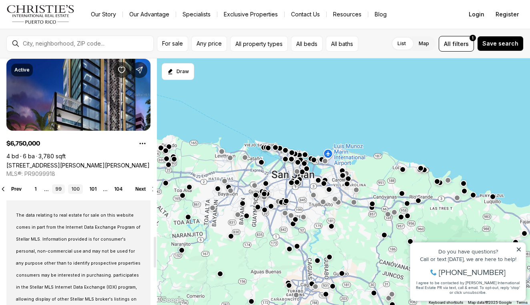
click at [59, 192] on link "99" at bounding box center [58, 190] width 13 height 10
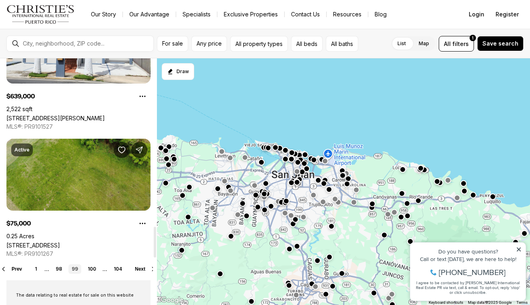
scroll to position [1350, 0]
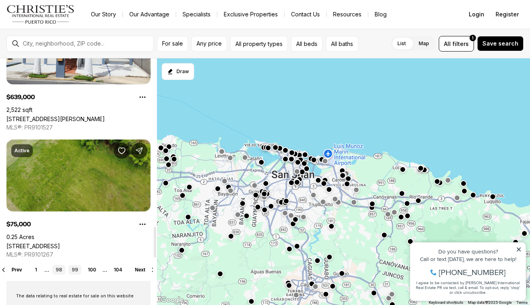
click at [63, 268] on link "98" at bounding box center [58, 270] width 13 height 10
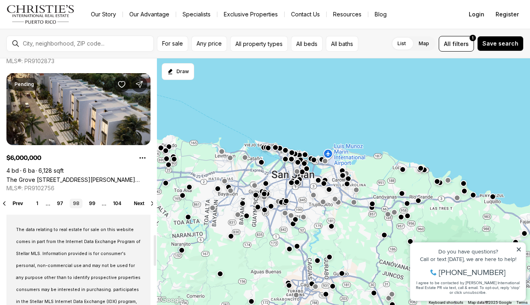
scroll to position [1417, 0]
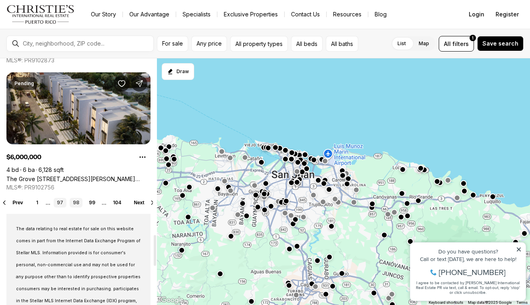
click at [61, 199] on link "97" at bounding box center [60, 203] width 13 height 10
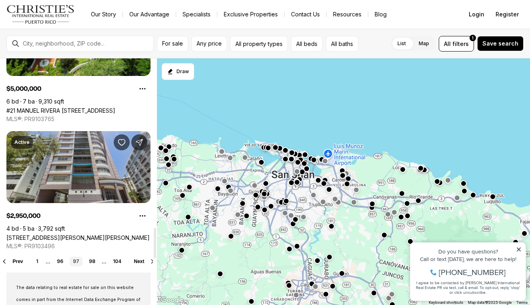
scroll to position [1374, 0]
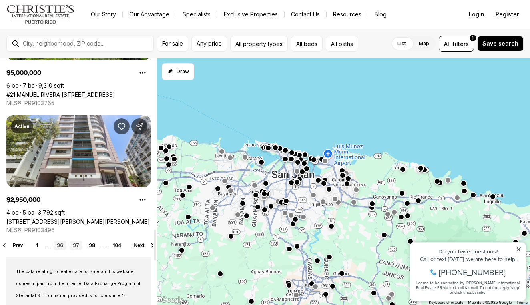
click at [62, 246] on link "96" at bounding box center [60, 246] width 13 height 10
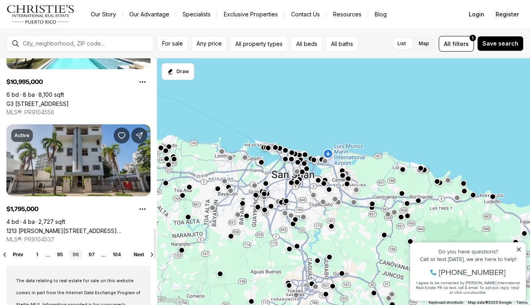
scroll to position [1366, 0]
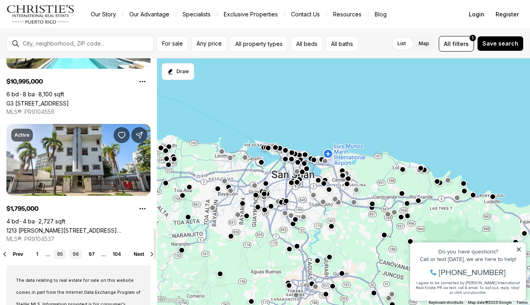
click at [61, 256] on link "95" at bounding box center [60, 255] width 12 height 10
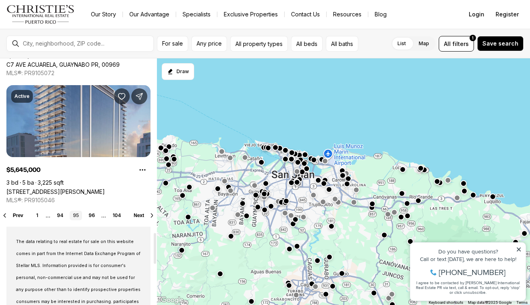
scroll to position [1408, 0]
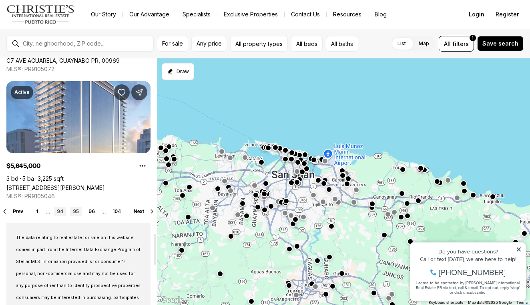
click at [59, 216] on link "94" at bounding box center [60, 212] width 13 height 10
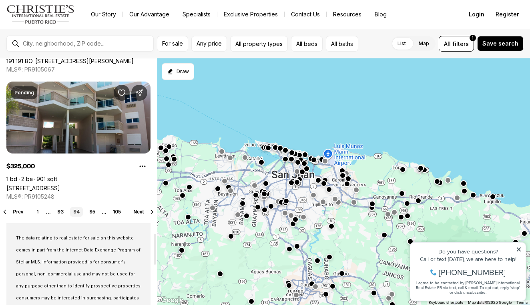
scroll to position [1408, 0]
click at [59, 212] on link "93" at bounding box center [60, 212] width 13 height 10
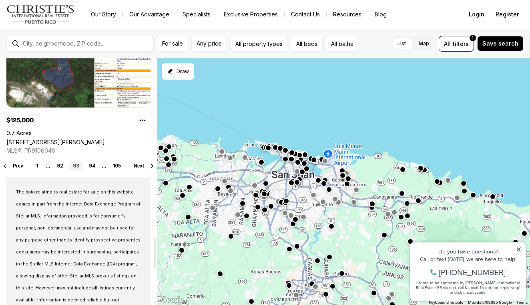
scroll to position [1459, 0]
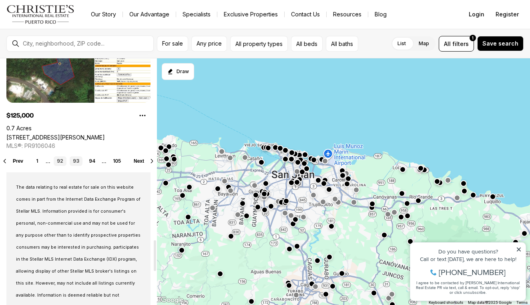
click at [62, 160] on link "92" at bounding box center [60, 161] width 13 height 10
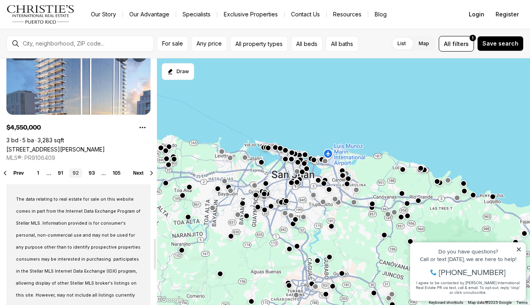
scroll to position [1448, 0]
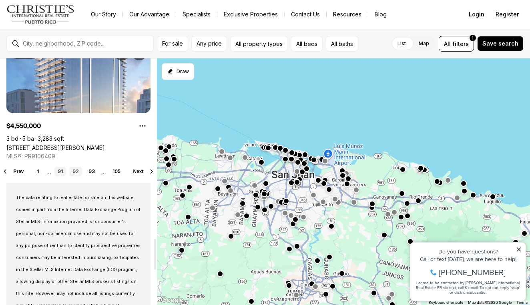
click at [64, 172] on link "91" at bounding box center [60, 172] width 12 height 10
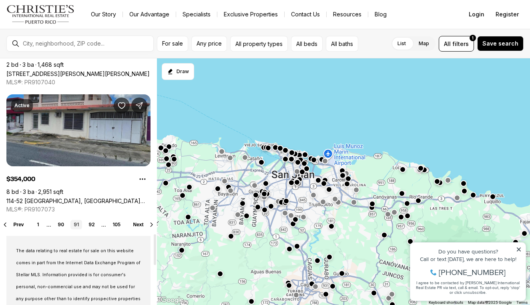
scroll to position [1421, 0]
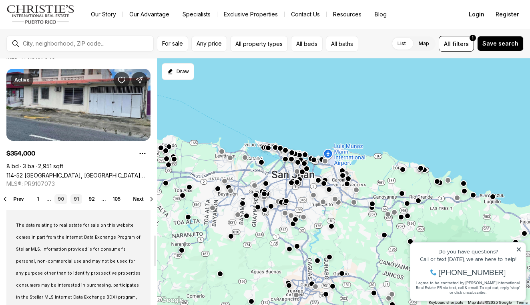
click at [60, 201] on link "90" at bounding box center [60, 200] width 13 height 10
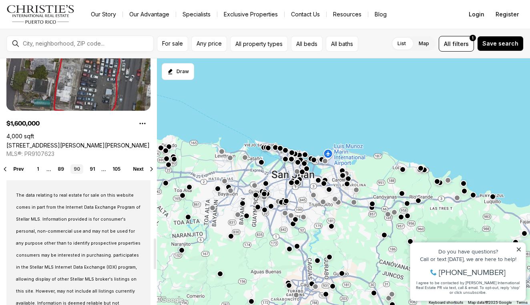
scroll to position [1451, 0]
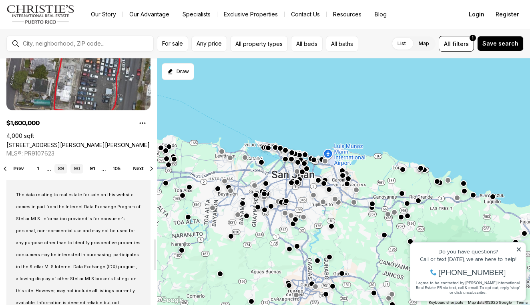
click at [61, 172] on link "89" at bounding box center [60, 169] width 13 height 10
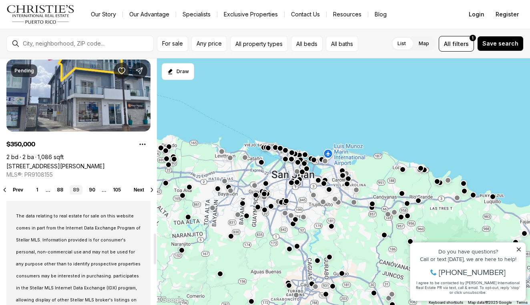
scroll to position [1438, 0]
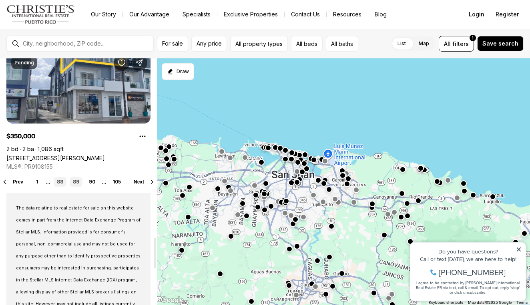
click at [56, 183] on link "88" at bounding box center [60, 182] width 13 height 10
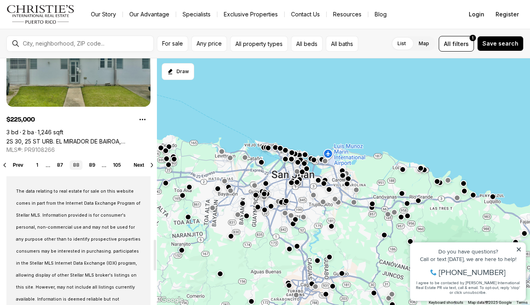
scroll to position [1455, 0]
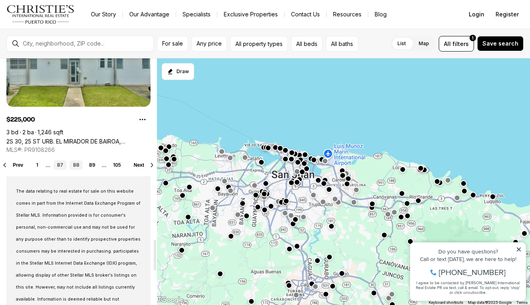
click at [60, 169] on link "87" at bounding box center [60, 165] width 13 height 10
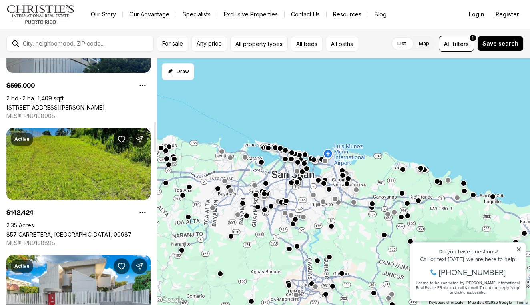
scroll to position [512, 0]
